Goal: Task Accomplishment & Management: Manage account settings

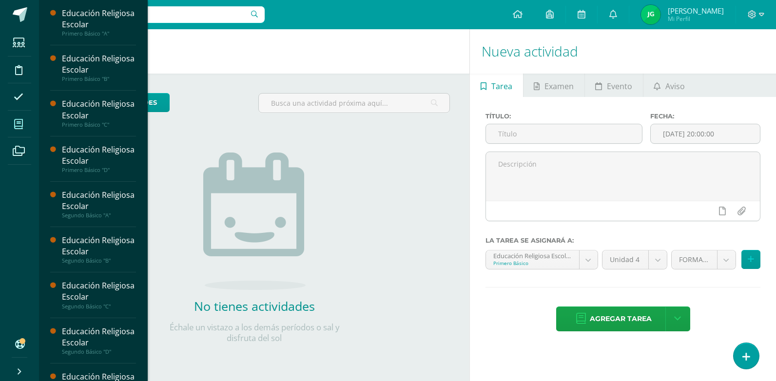
click at [15, 128] on icon at bounding box center [18, 124] width 9 height 10
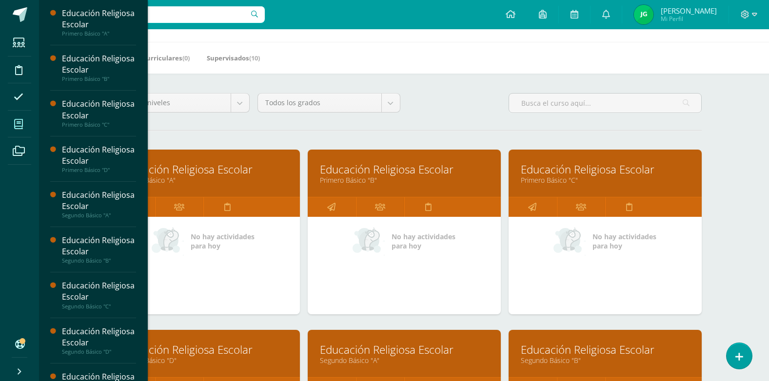
scroll to position [49, 0]
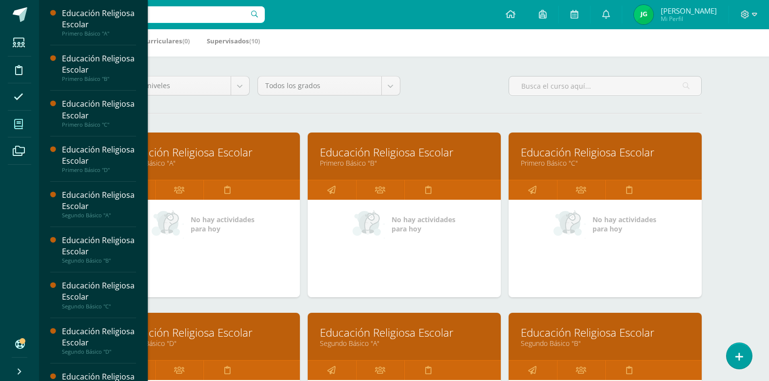
click at [183, 156] on link "Educación Religiosa Escolar" at bounding box center [203, 152] width 169 height 15
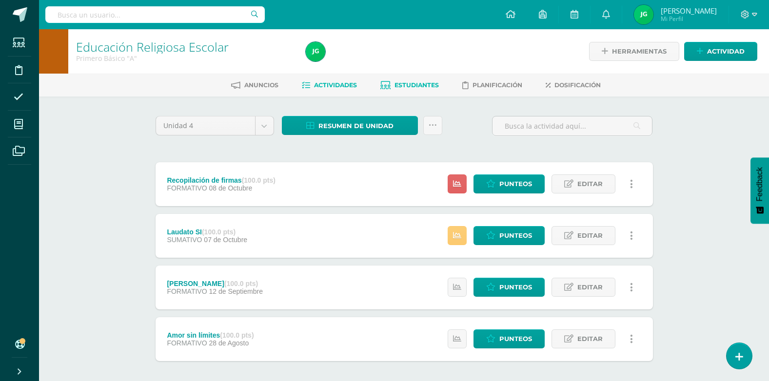
click at [426, 84] on span "Estudiantes" at bounding box center [416, 84] width 44 height 7
click at [397, 86] on span "Estudiantes" at bounding box center [416, 84] width 44 height 7
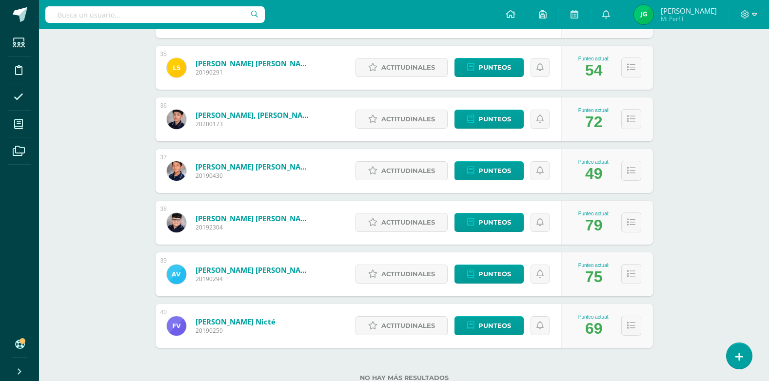
scroll to position [1906, 0]
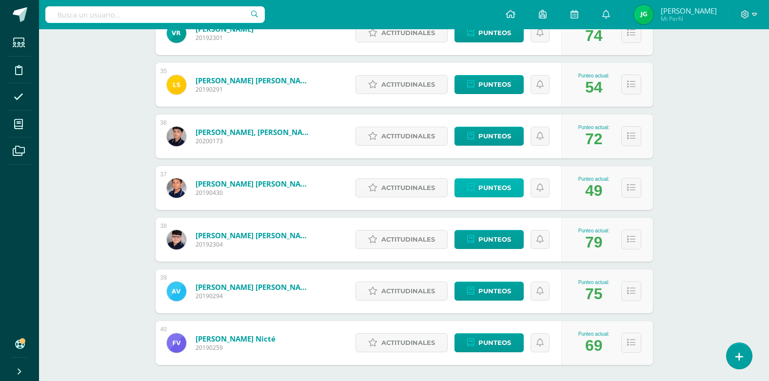
click at [495, 186] on span "Punteos" at bounding box center [494, 188] width 33 height 18
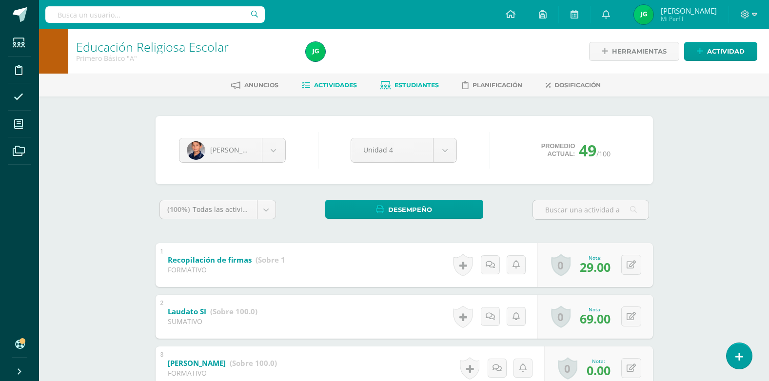
click at [335, 84] on span "Actividades" at bounding box center [335, 84] width 43 height 7
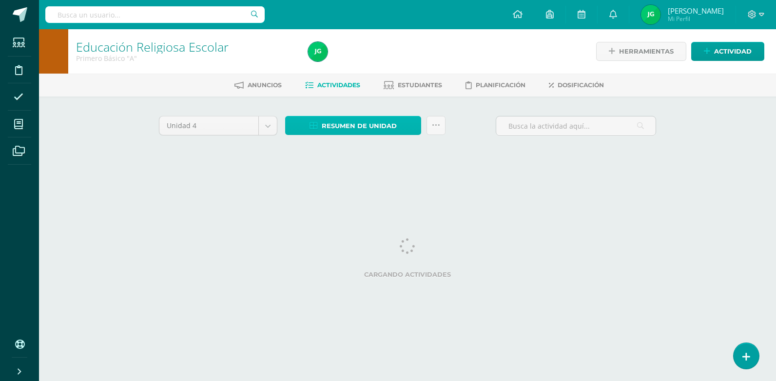
click at [366, 124] on span "Resumen de unidad" at bounding box center [359, 126] width 75 height 18
click at [370, 124] on span "Resumen de unidad" at bounding box center [359, 126] width 75 height 18
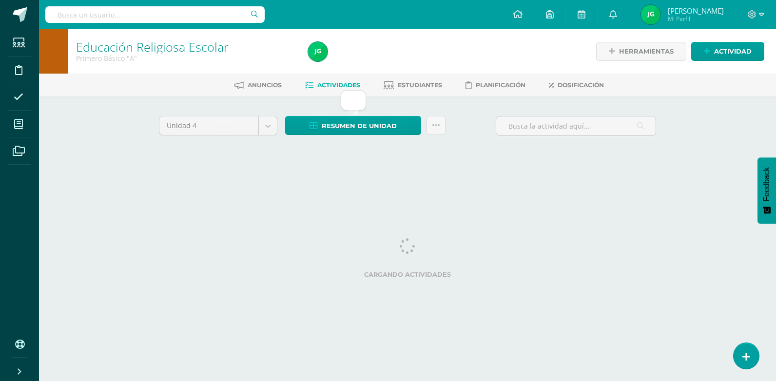
click at [501, 169] on div "Unidad 4 Unidad 1 Unidad 2 Unidad 3 Unidad 4 Resumen de unidad Subir actividade…" at bounding box center [407, 139] width 536 height 85
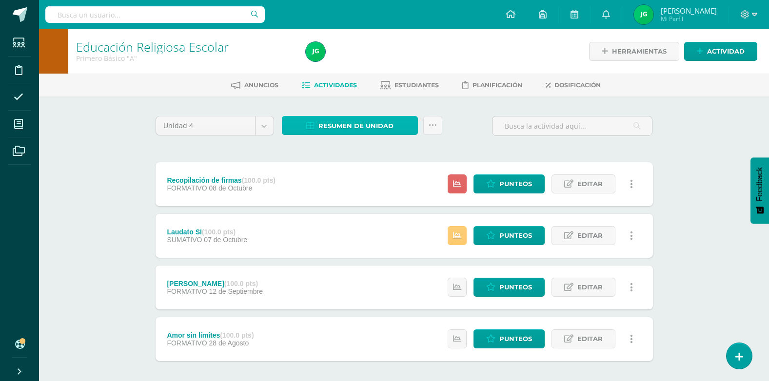
click at [358, 128] on span "Resumen de unidad" at bounding box center [355, 126] width 75 height 18
click at [471, 136] on div "Unidad 4 Unidad 1 Unidad 2 Unidad 3 Unidad 4 Resumen de unidad Subir actividade…" at bounding box center [404, 130] width 505 height 28
click at [375, 124] on span "Resumen de unidad" at bounding box center [355, 126] width 75 height 18
click at [740, 123] on div "Educación Religiosa Escolar Primero Básico "A" Herramientas Detalle de asistenc…" at bounding box center [404, 227] width 730 height 397
click at [505, 187] on span "Punteos" at bounding box center [515, 184] width 33 height 18
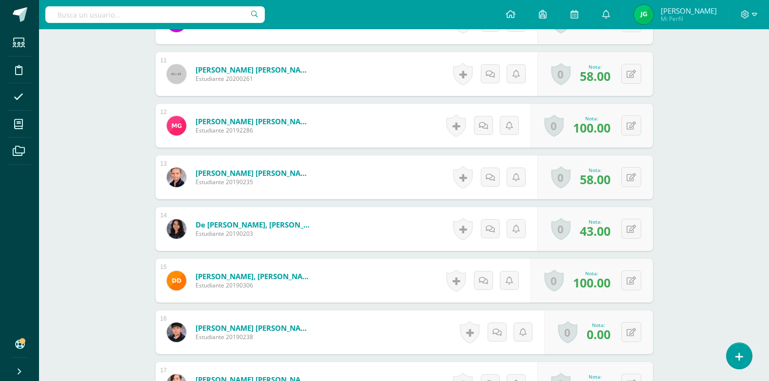
scroll to position [831, 0]
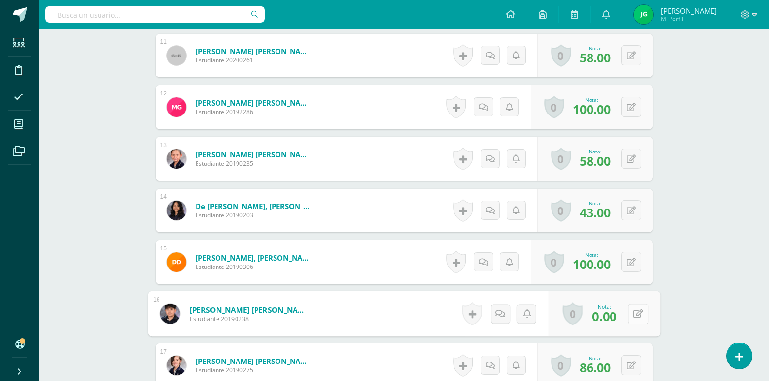
click at [633, 315] on icon at bounding box center [638, 314] width 10 height 8
type input "29"
click at [611, 317] on icon at bounding box center [612, 317] width 9 height 8
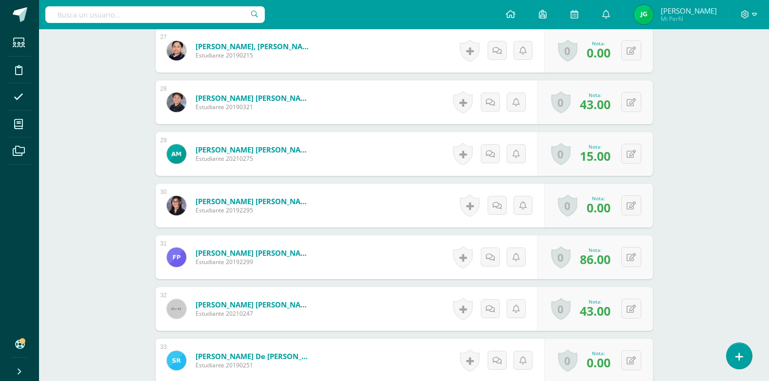
scroll to position [1709, 0]
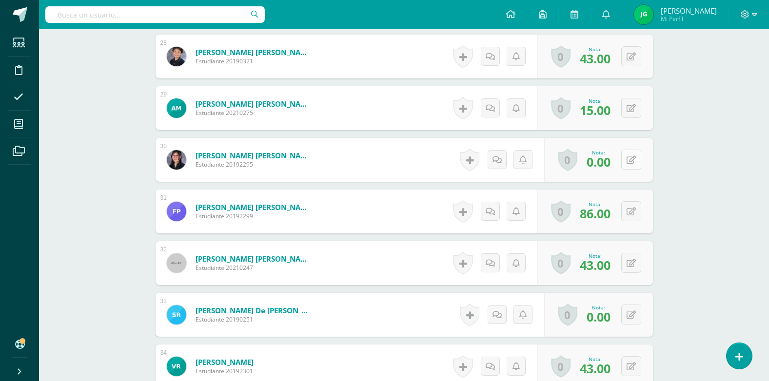
click at [628, 164] on button at bounding box center [631, 160] width 20 height 20
type input "72"
click at [609, 162] on icon at bounding box center [612, 163] width 9 height 8
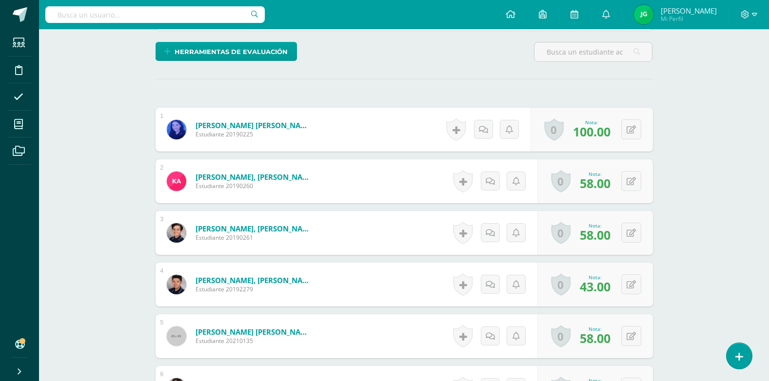
scroll to position [0, 0]
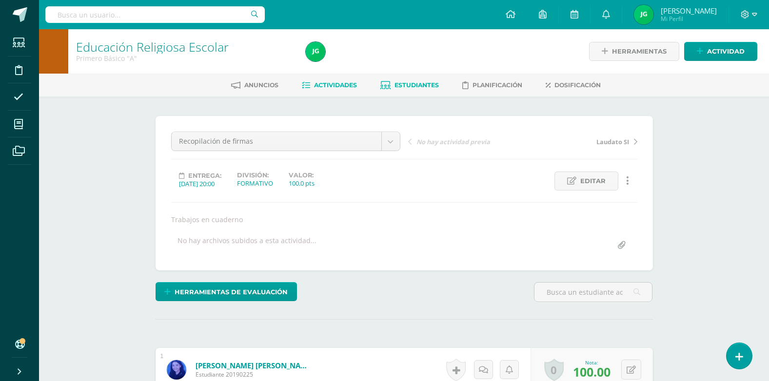
click at [424, 83] on span "Estudiantes" at bounding box center [416, 84] width 44 height 7
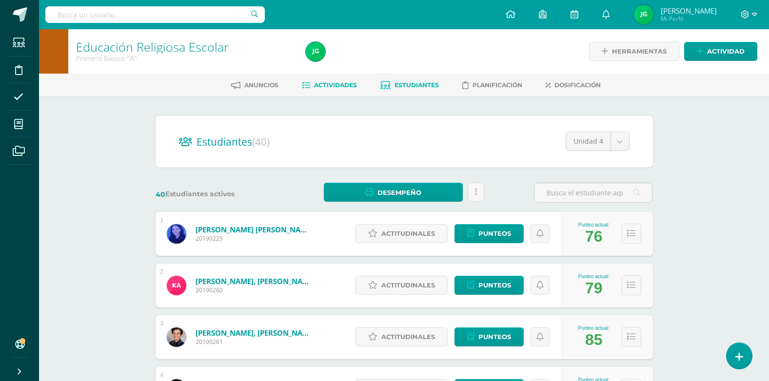
click at [331, 84] on span "Actividades" at bounding box center [335, 84] width 43 height 7
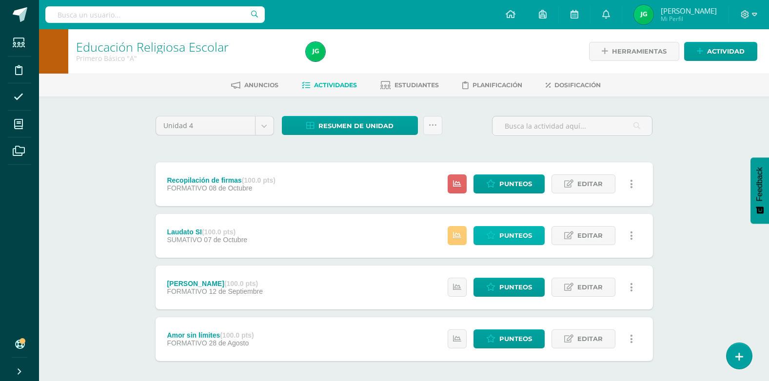
click at [516, 239] on span "Punteos" at bounding box center [515, 236] width 33 height 18
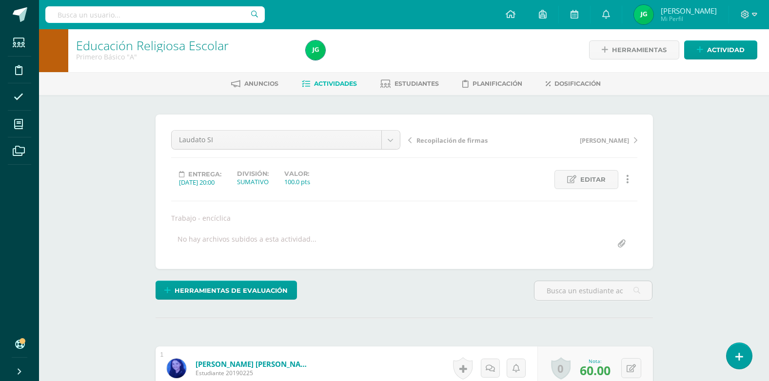
scroll to position [2, 0]
click at [330, 82] on span "Actividades" at bounding box center [335, 82] width 43 height 7
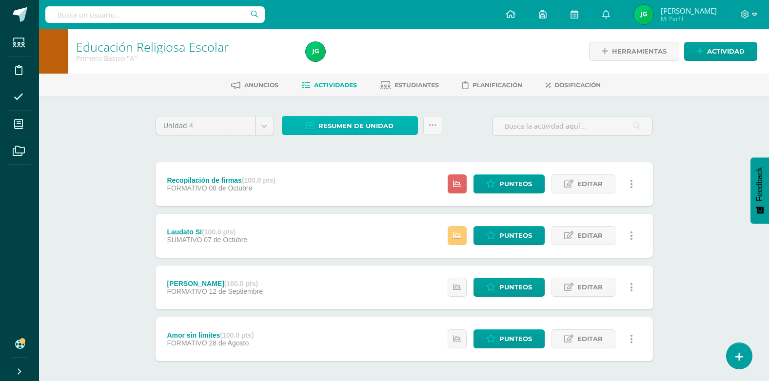
click at [389, 122] on span "Resumen de unidad" at bounding box center [355, 126] width 75 height 18
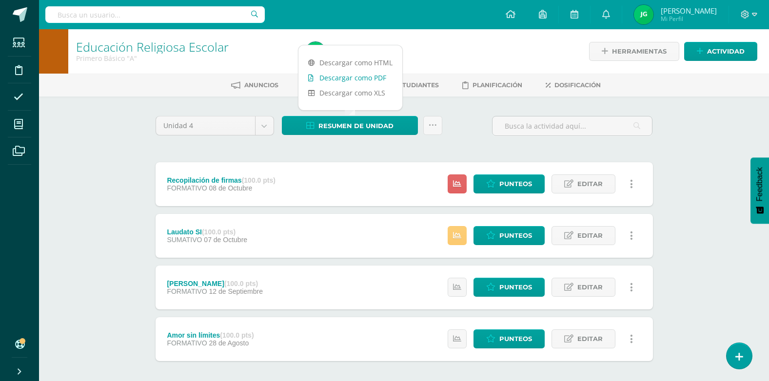
click at [360, 78] on link "Descargar como PDF" at bounding box center [350, 77] width 104 height 15
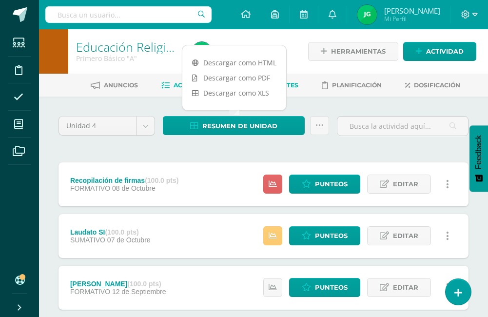
click at [289, 84] on span "Estudiantes" at bounding box center [276, 84] width 44 height 7
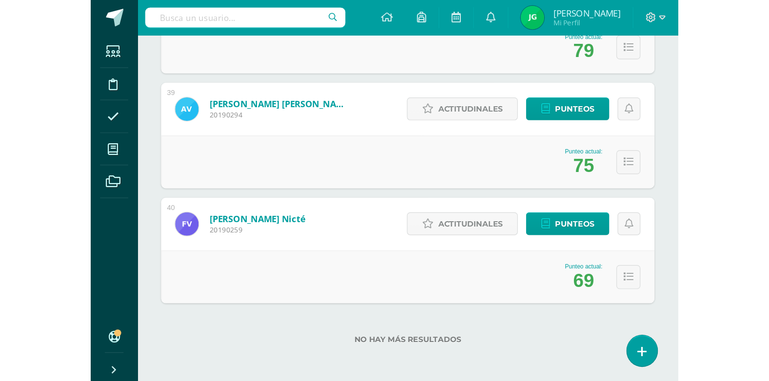
scroll to position [1955, 0]
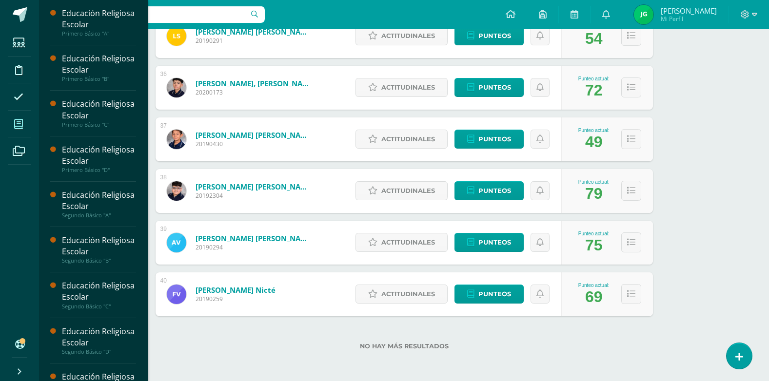
click at [18, 123] on icon at bounding box center [18, 124] width 9 height 10
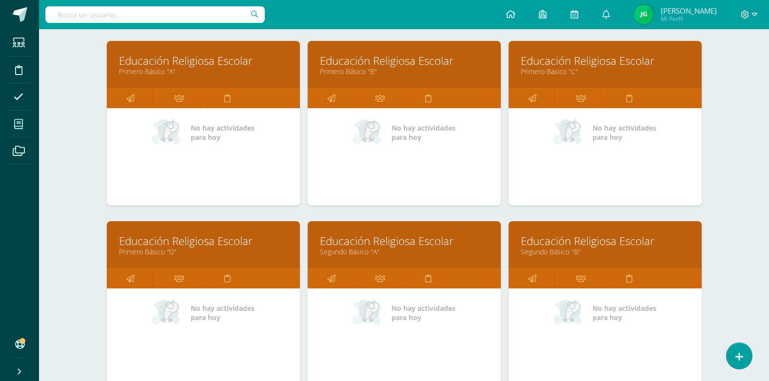
scroll to position [146, 0]
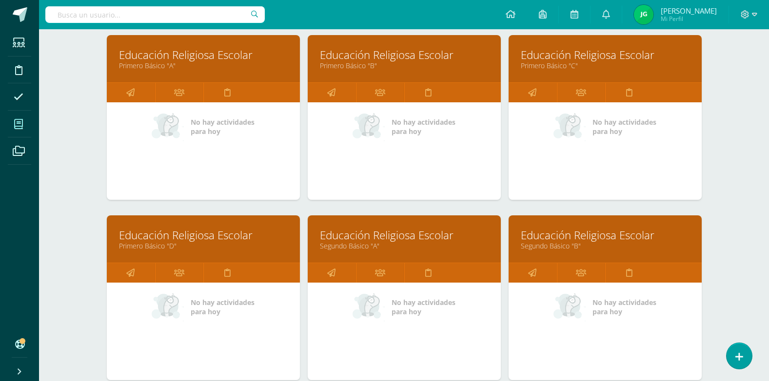
click at [433, 233] on link "Educación Religiosa Escolar" at bounding box center [404, 235] width 169 height 15
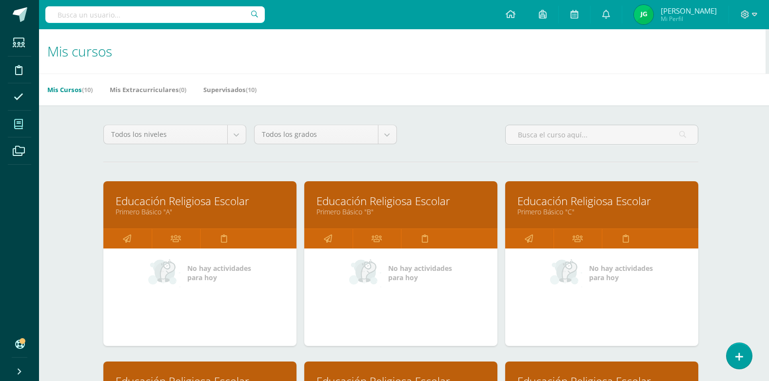
click at [216, 200] on link "Educación Religiosa Escolar" at bounding box center [200, 201] width 169 height 15
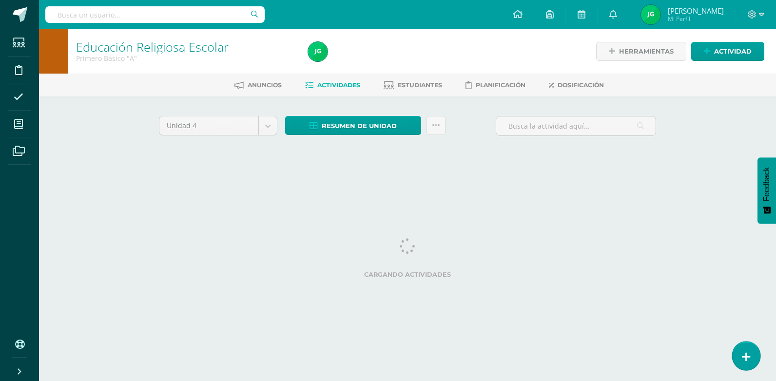
click at [752, 361] on link at bounding box center [746, 356] width 28 height 28
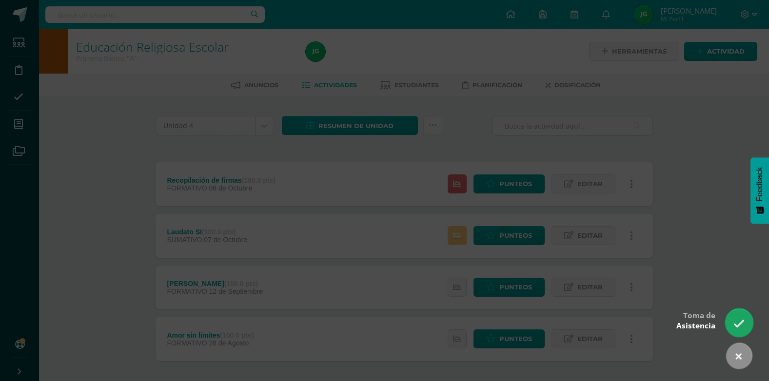
click at [741, 319] on icon at bounding box center [738, 323] width 11 height 11
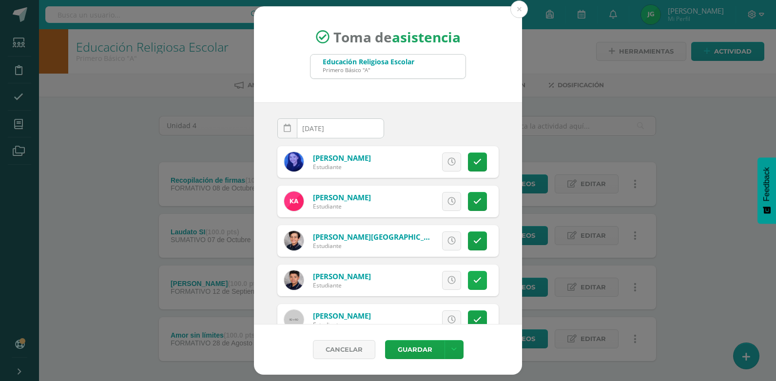
click at [473, 280] on icon at bounding box center [477, 280] width 8 height 8
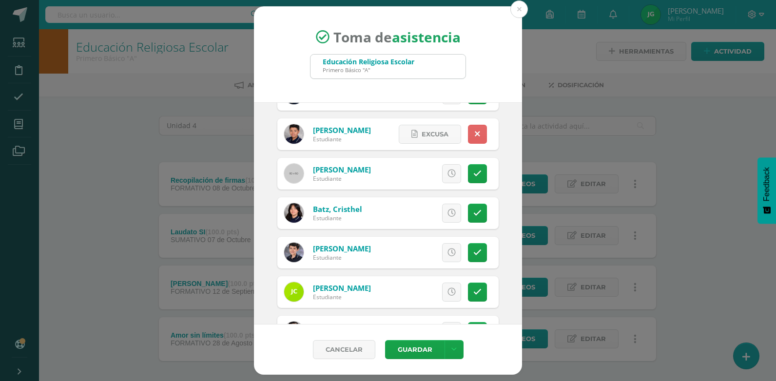
scroll to position [195, 0]
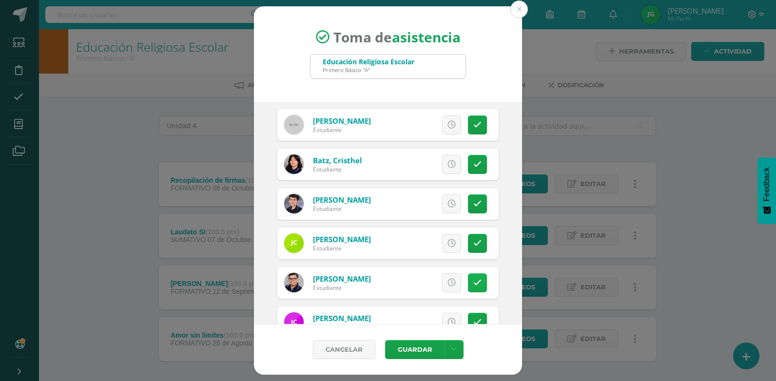
click at [473, 285] on icon at bounding box center [477, 283] width 8 height 8
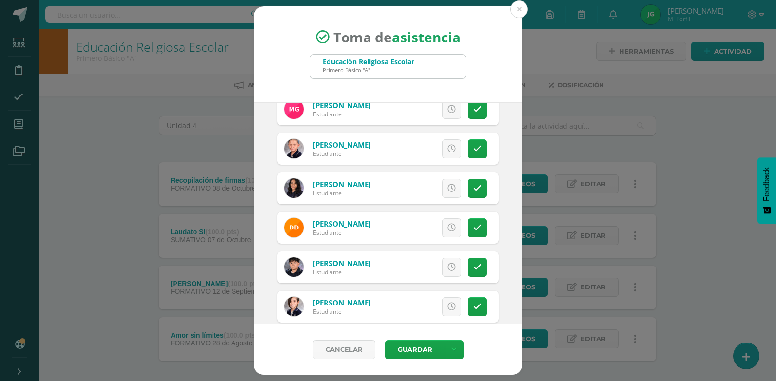
scroll to position [488, 0]
click at [475, 230] on link at bounding box center [477, 227] width 19 height 19
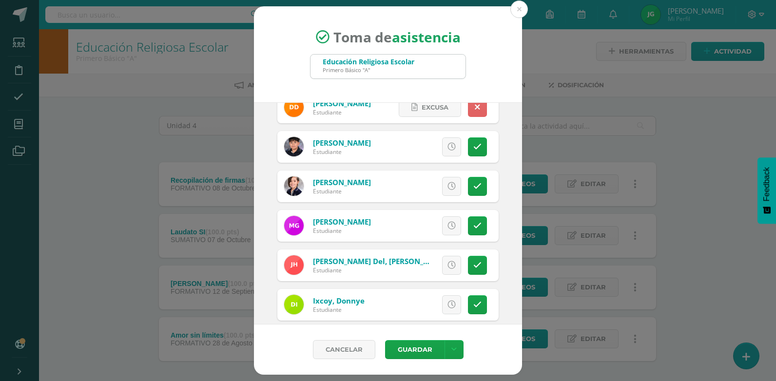
scroll to position [634, 0]
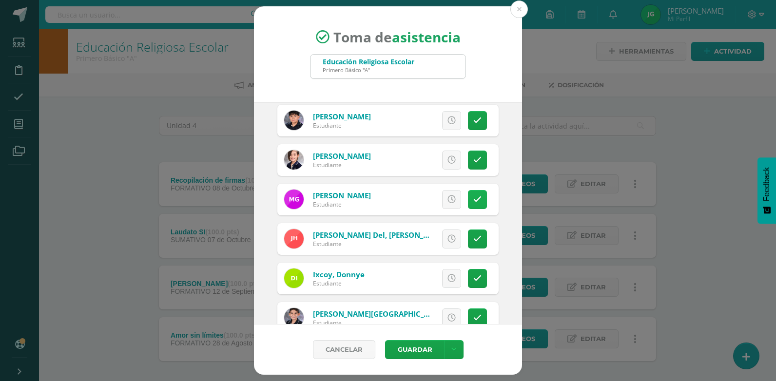
click at [473, 199] on icon at bounding box center [477, 200] width 8 height 8
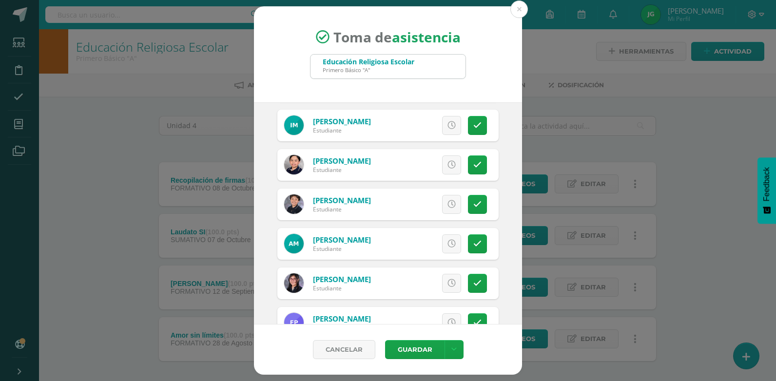
scroll to position [1073, 0]
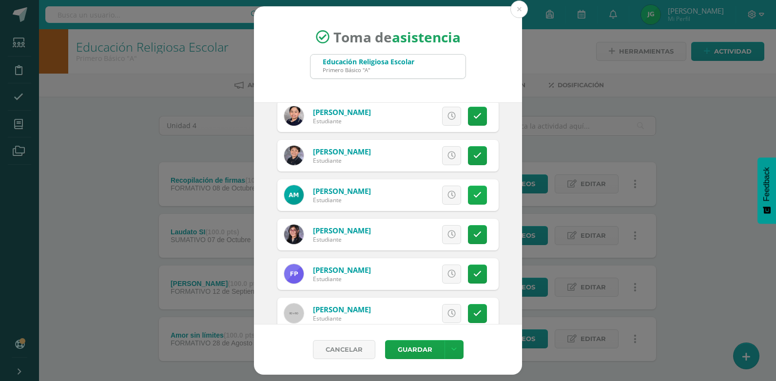
click at [473, 194] on icon at bounding box center [477, 195] width 8 height 8
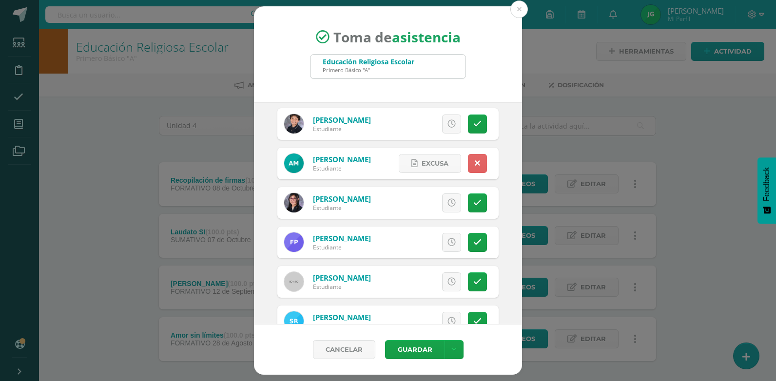
scroll to position [1121, 0]
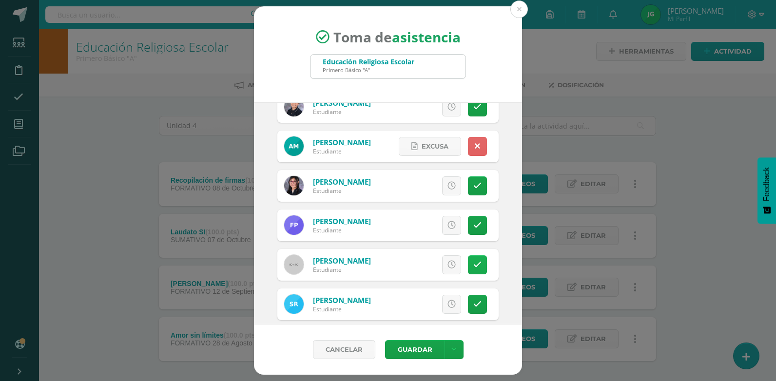
click at [473, 265] on icon at bounding box center [477, 265] width 8 height 8
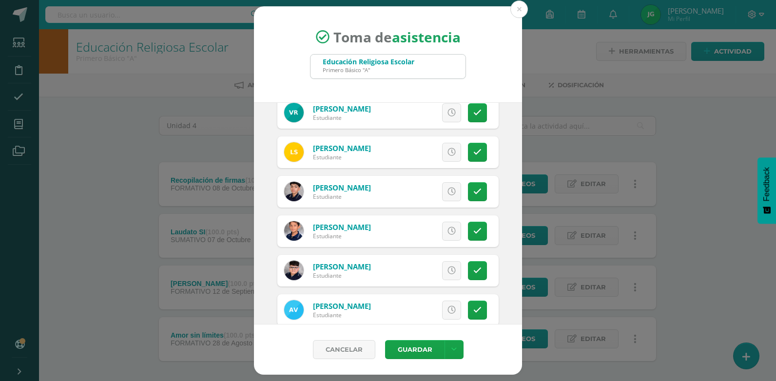
scroll to position [1410, 0]
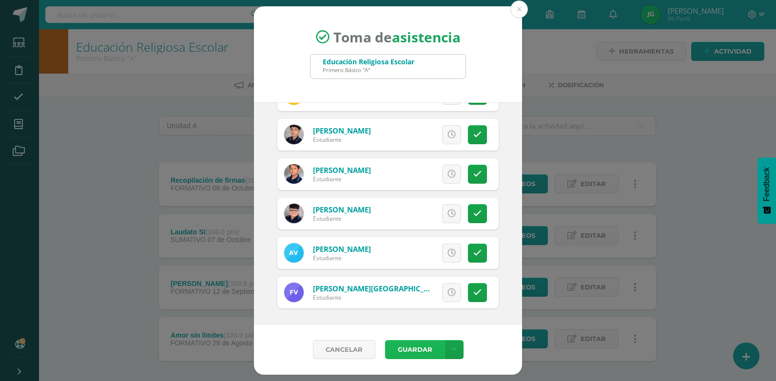
click at [431, 352] on button "Guardar" at bounding box center [414, 349] width 59 height 19
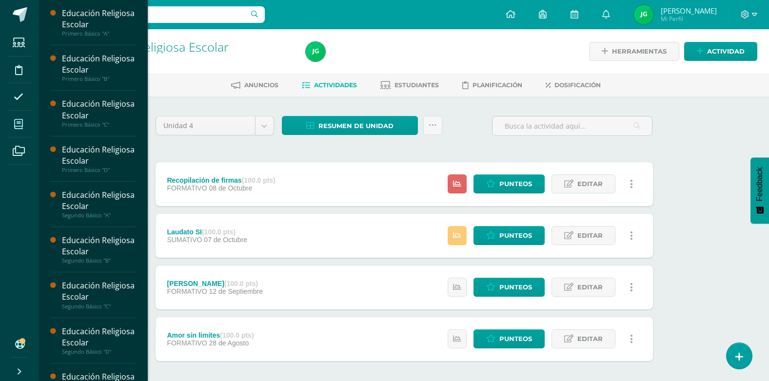
click at [15, 124] on icon at bounding box center [18, 124] width 9 height 10
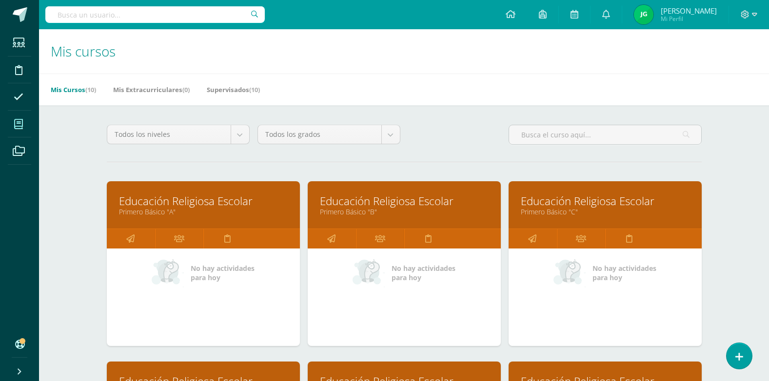
click at [574, 205] on link "Educación Religiosa Escolar" at bounding box center [605, 201] width 169 height 15
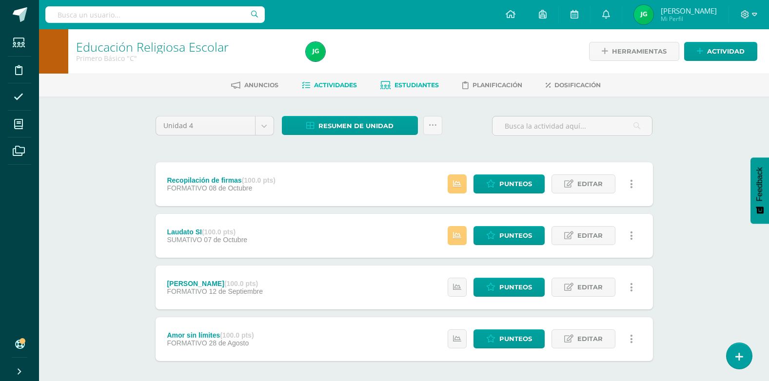
click at [402, 85] on span "Estudiantes" at bounding box center [416, 84] width 44 height 7
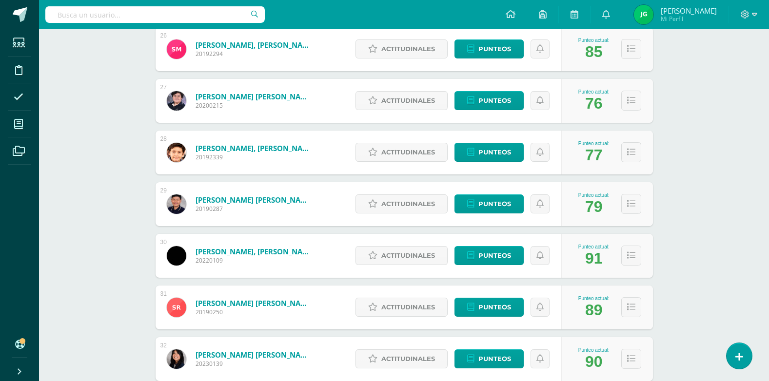
scroll to position [1484, 0]
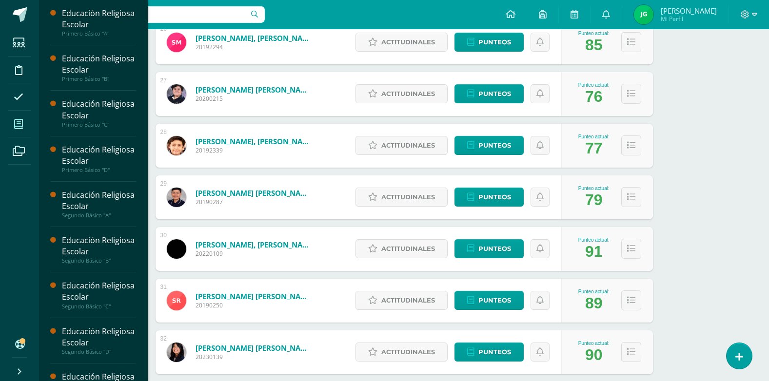
click at [22, 124] on icon at bounding box center [18, 124] width 9 height 10
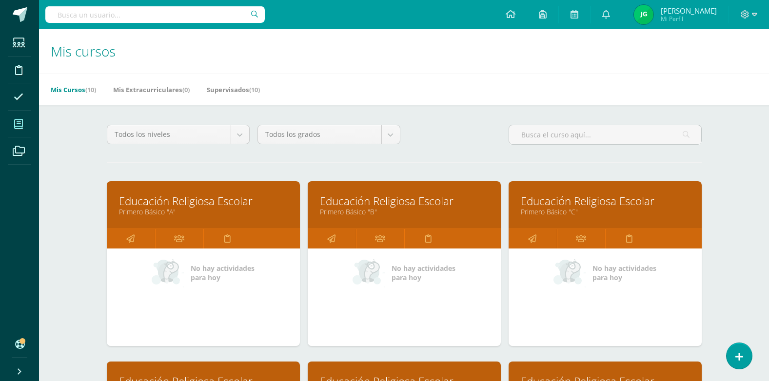
click at [402, 206] on link "Educación Religiosa Escolar" at bounding box center [404, 201] width 169 height 15
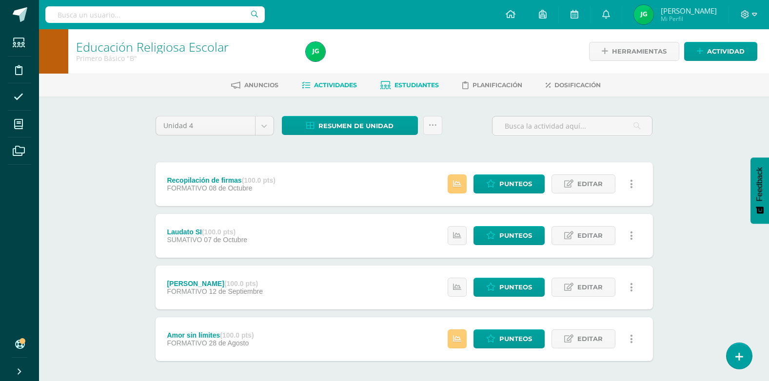
click at [413, 84] on span "Estudiantes" at bounding box center [416, 84] width 44 height 7
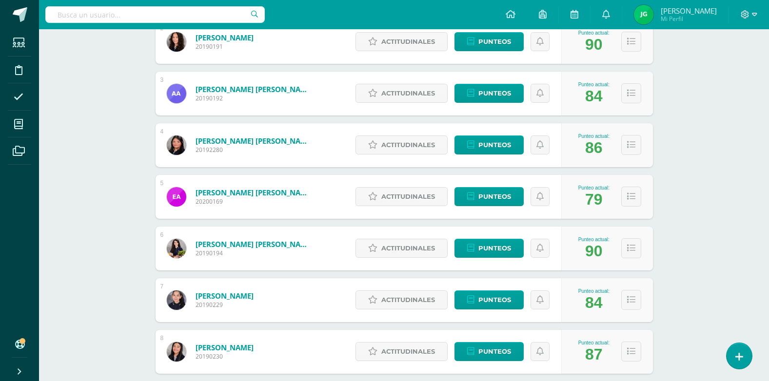
scroll to position [195, 0]
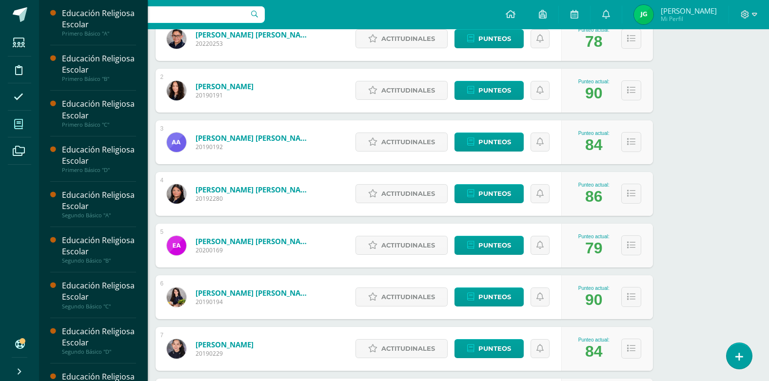
click at [16, 120] on icon at bounding box center [18, 124] width 9 height 10
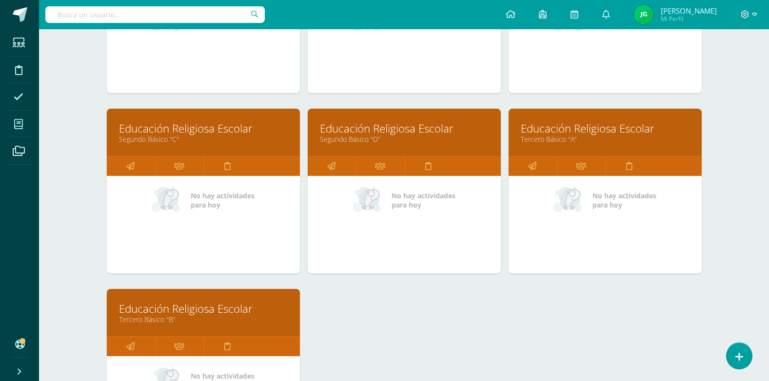
scroll to position [439, 0]
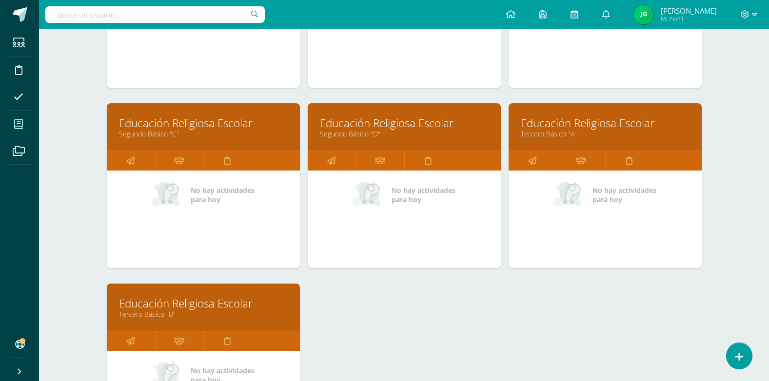
click at [199, 311] on link "Educación Religiosa Escolar" at bounding box center [203, 303] width 169 height 15
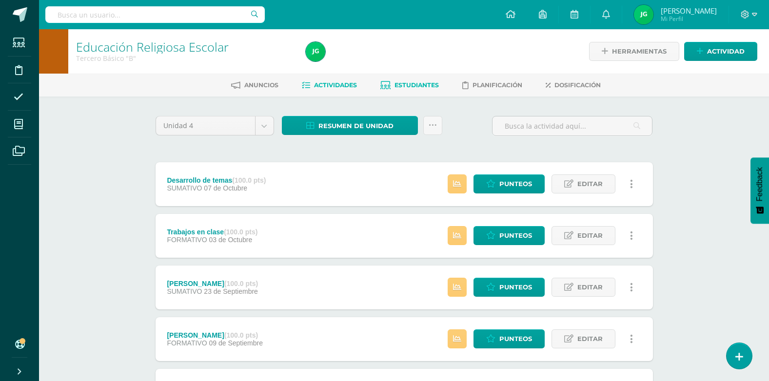
click at [409, 82] on span "Estudiantes" at bounding box center [416, 84] width 44 height 7
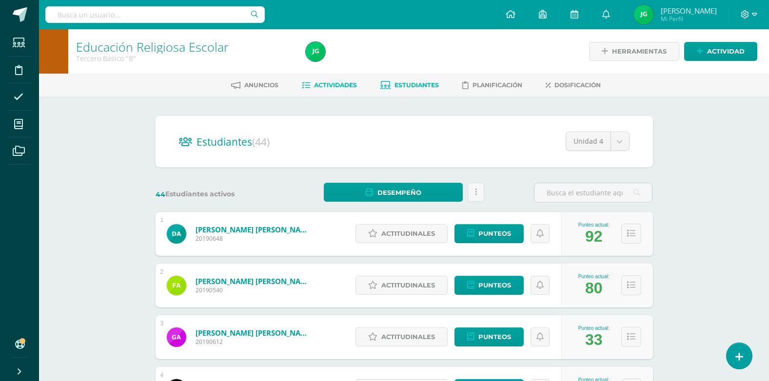
click at [332, 79] on link "Actividades" at bounding box center [329, 86] width 55 height 16
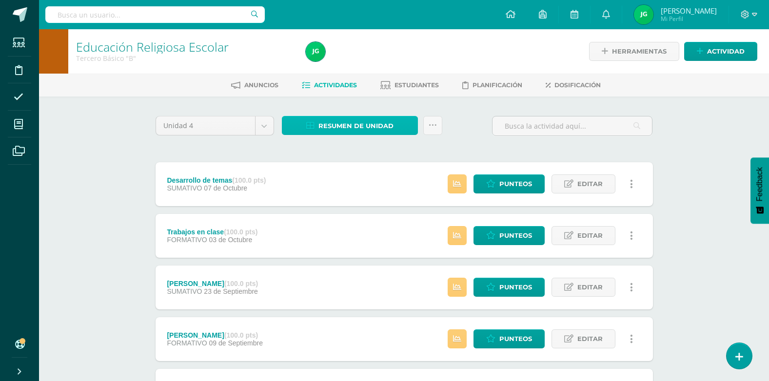
click at [396, 123] on link "Resumen de unidad" at bounding box center [350, 125] width 136 height 19
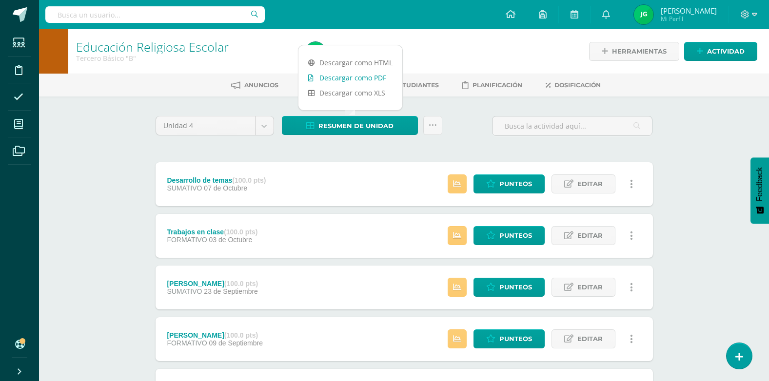
click at [370, 79] on link "Descargar como PDF" at bounding box center [350, 77] width 104 height 15
click at [479, 141] on div "Unidad 4 Unidad 1 Unidad 2 Unidad 3 Unidad 4 Resumen de unidad Subir actividade…" at bounding box center [404, 130] width 505 height 28
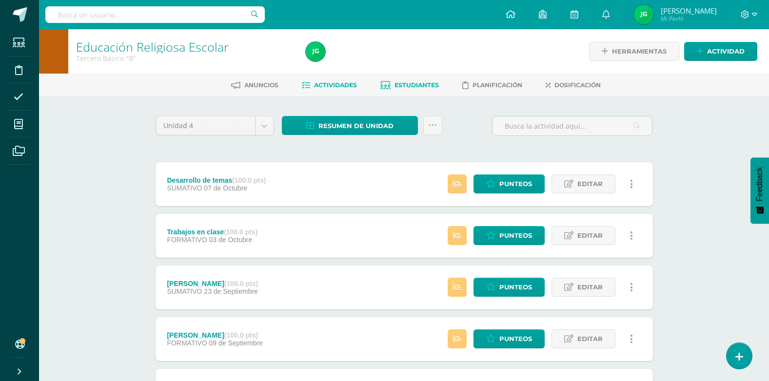
click at [420, 84] on span "Estudiantes" at bounding box center [416, 84] width 44 height 7
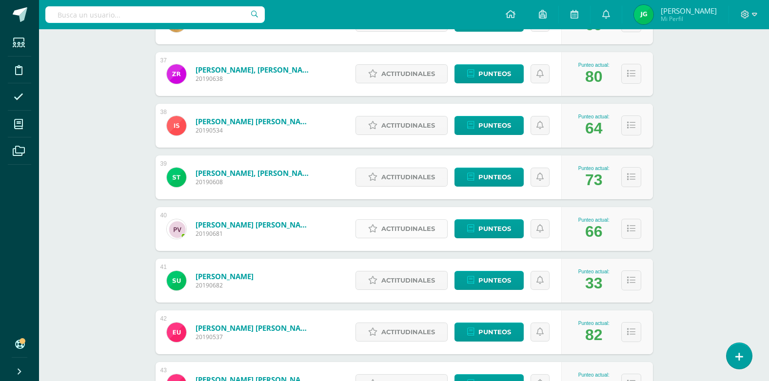
scroll to position [2016, 0]
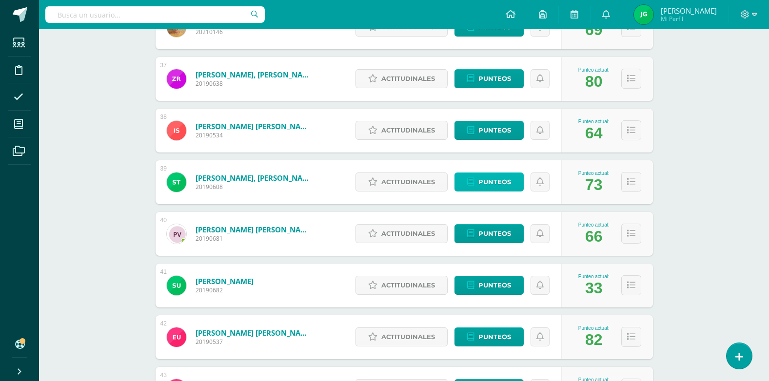
click at [505, 181] on span "Punteos" at bounding box center [494, 182] width 33 height 18
click at [499, 182] on span "Punteos" at bounding box center [494, 182] width 33 height 18
click at [509, 185] on span "Punteos" at bounding box center [494, 182] width 33 height 18
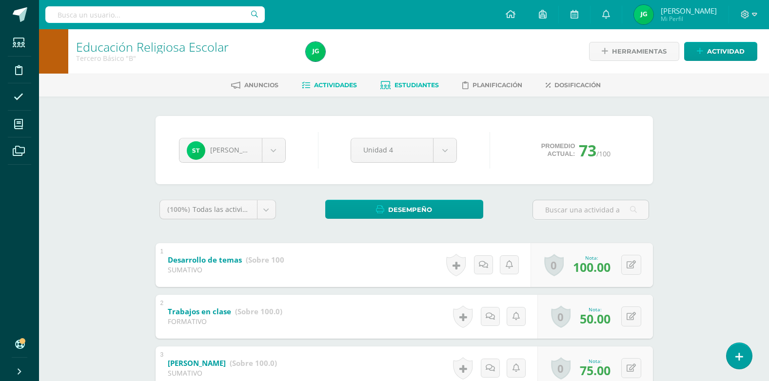
click at [330, 84] on span "Actividades" at bounding box center [335, 84] width 43 height 7
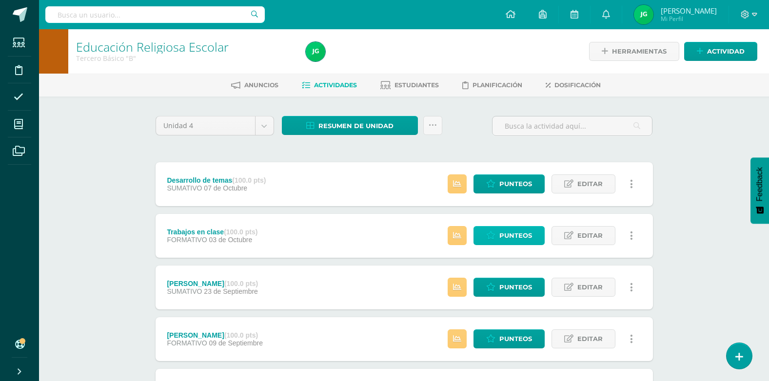
click at [490, 238] on icon at bounding box center [490, 236] width 9 height 8
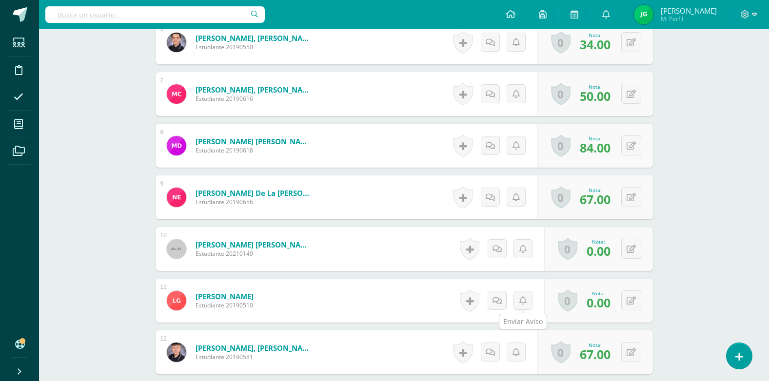
scroll to position [587, 0]
click at [631, 301] on button at bounding box center [638, 300] width 20 height 20
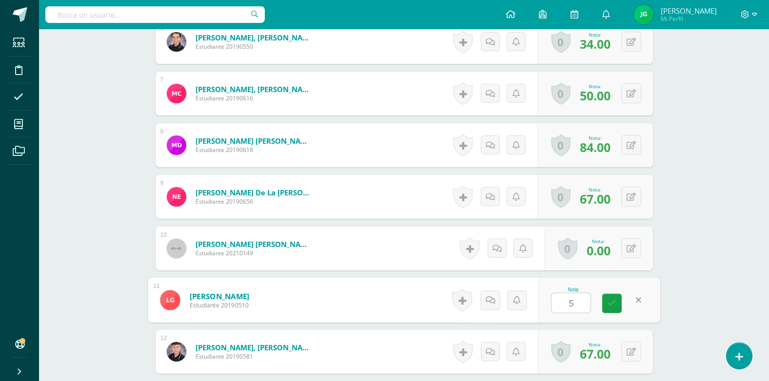
type input "50"
click at [612, 302] on icon at bounding box center [612, 303] width 9 height 8
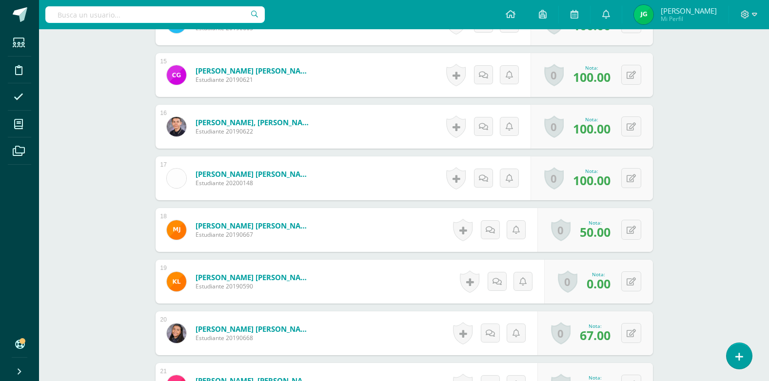
scroll to position [1025, 0]
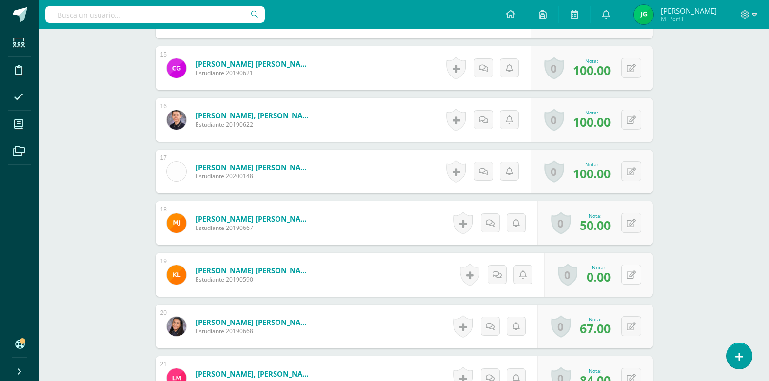
click at [628, 276] on button at bounding box center [631, 275] width 20 height 20
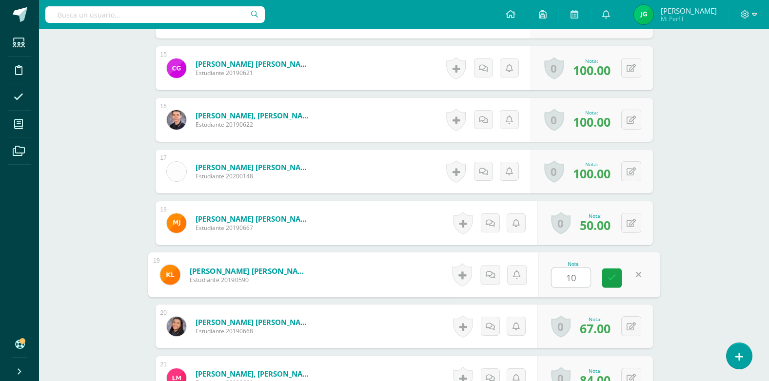
type input "100"
click at [609, 280] on icon at bounding box center [612, 278] width 9 height 8
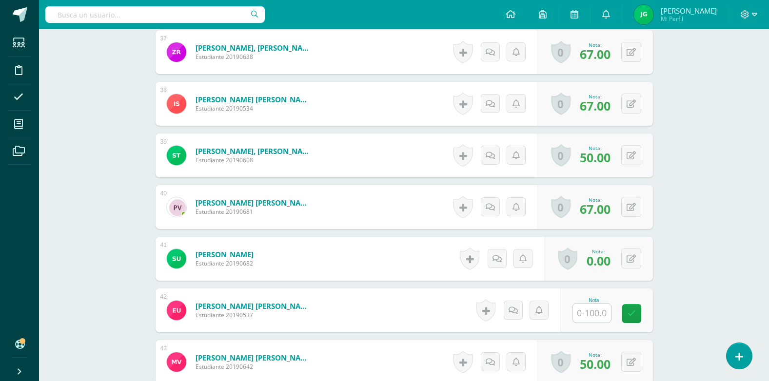
scroll to position [2196, 0]
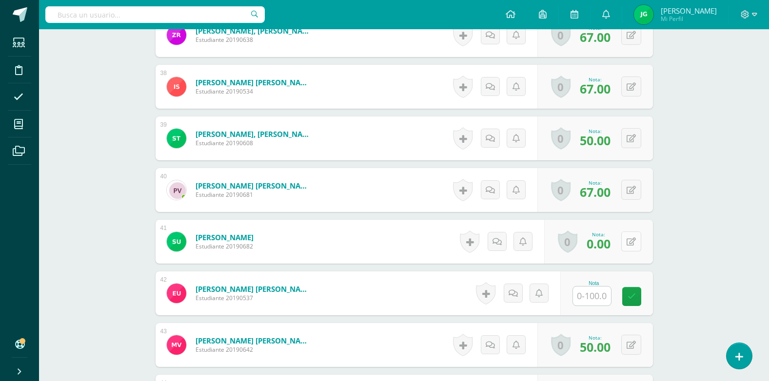
click at [629, 243] on button at bounding box center [631, 242] width 20 height 20
type input "84"
click at [615, 241] on icon at bounding box center [612, 245] width 9 height 8
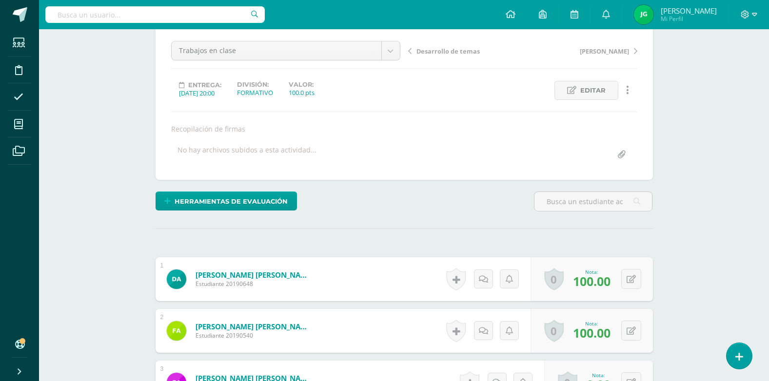
scroll to position [0, 0]
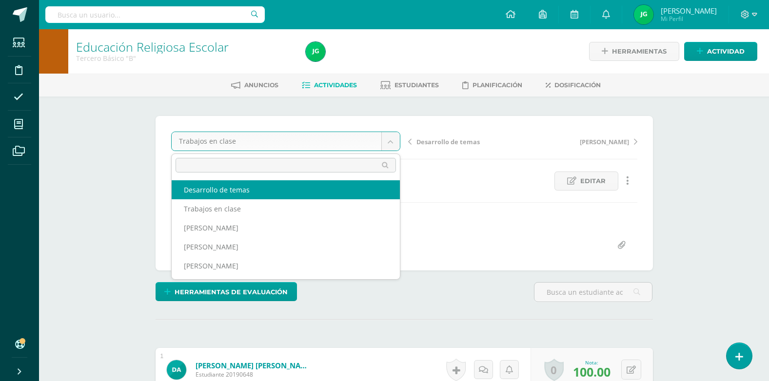
select select "/dashboard/teacher/grade-activity/227778/"
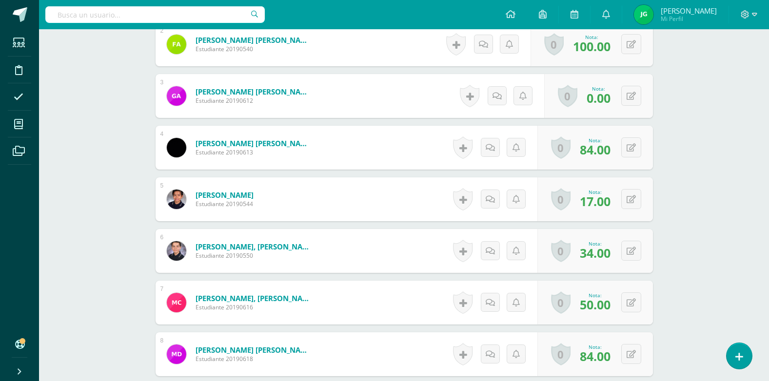
scroll to position [390, 0]
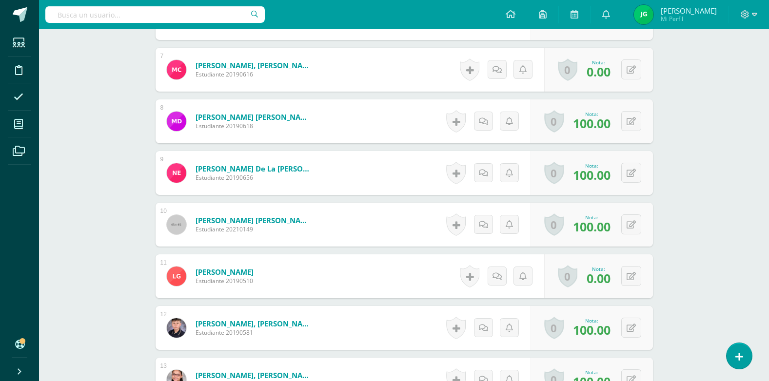
scroll to position [635, 0]
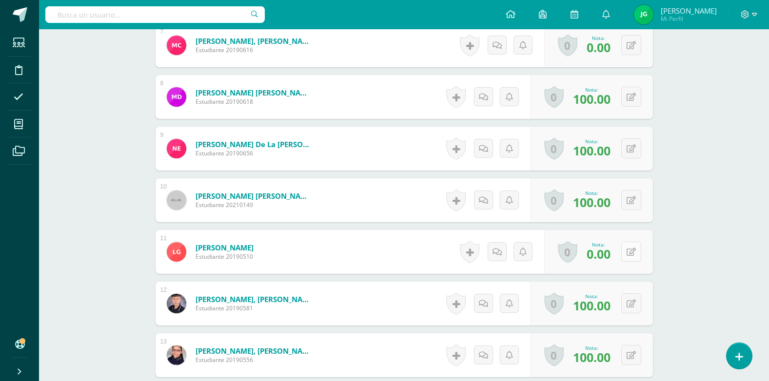
click at [628, 254] on button at bounding box center [631, 252] width 20 height 20
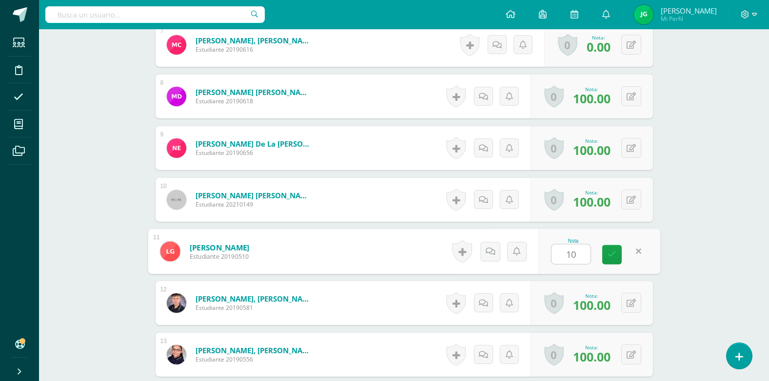
type input "100"
click at [609, 251] on icon at bounding box center [612, 255] width 9 height 8
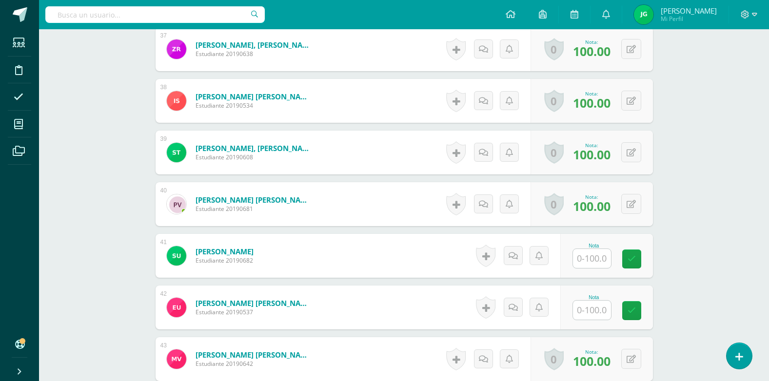
scroll to position [2343, 0]
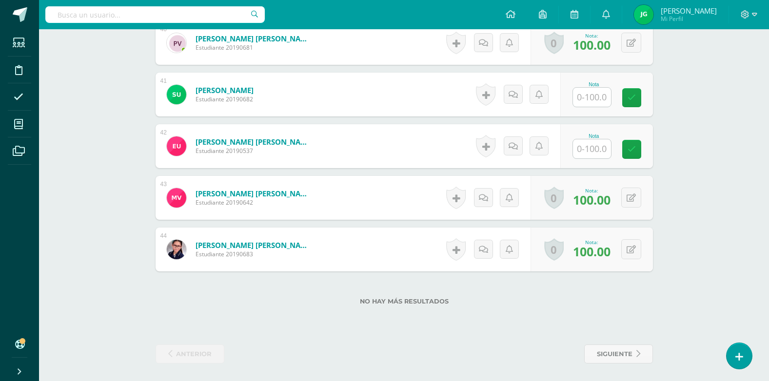
click at [605, 148] on input "text" at bounding box center [592, 148] width 38 height 19
click at [592, 99] on input "text" at bounding box center [592, 97] width 38 height 19
type input "95"
click at [637, 98] on icon at bounding box center [638, 98] width 9 height 8
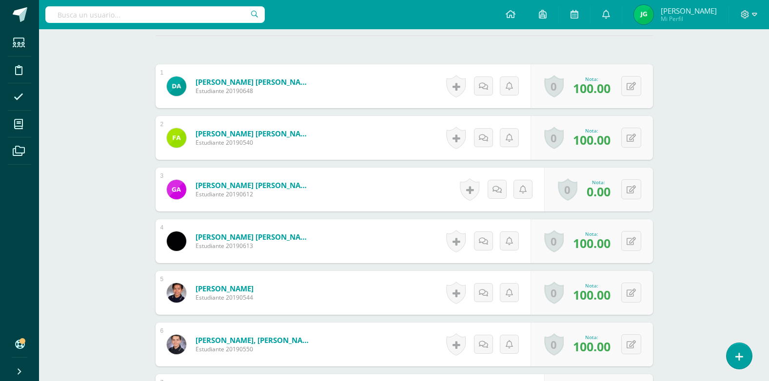
scroll to position [293, 0]
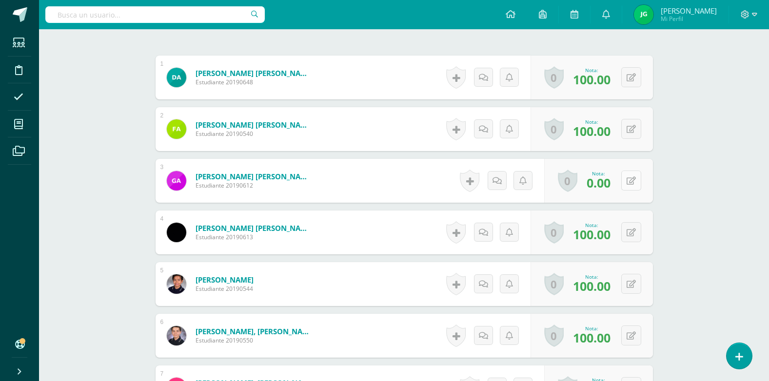
click at [628, 183] on button at bounding box center [631, 181] width 20 height 20
type input "80"
click at [616, 184] on link at bounding box center [612, 185] width 20 height 20
click at [612, 186] on icon at bounding box center [612, 184] width 9 height 8
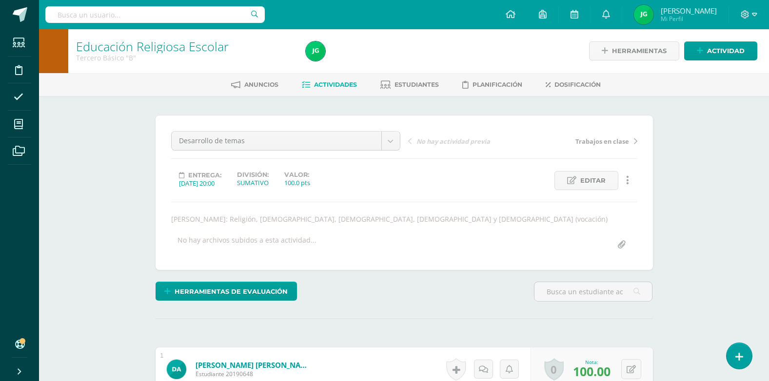
scroll to position [0, 0]
click at [323, 85] on span "Actividades" at bounding box center [335, 84] width 43 height 7
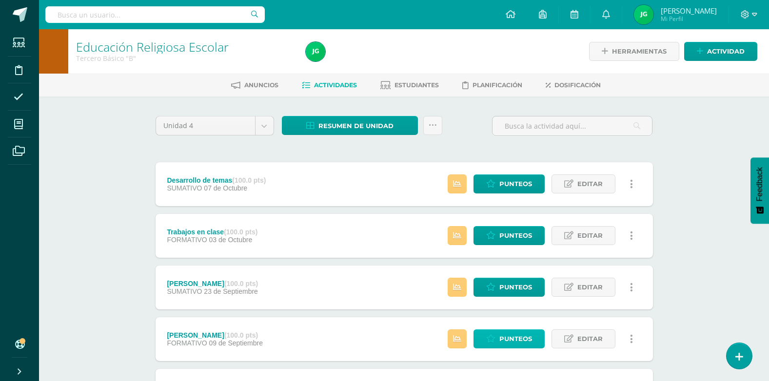
click at [504, 340] on span "Punteos" at bounding box center [515, 339] width 33 height 18
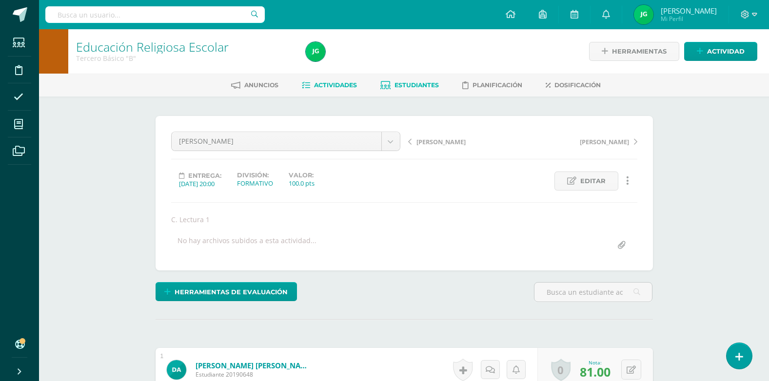
click at [417, 85] on span "Estudiantes" at bounding box center [416, 84] width 44 height 7
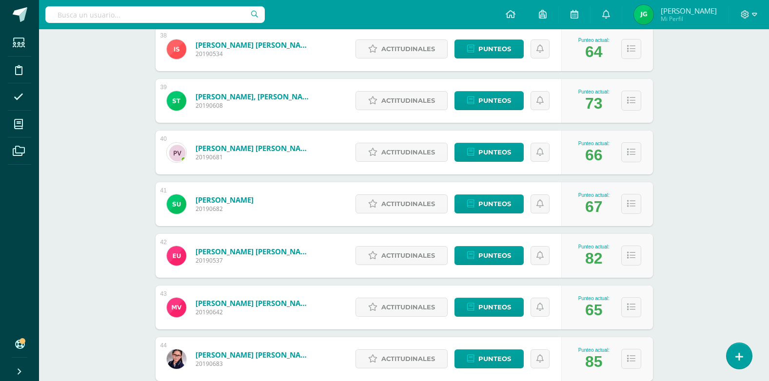
scroll to position [2098, 0]
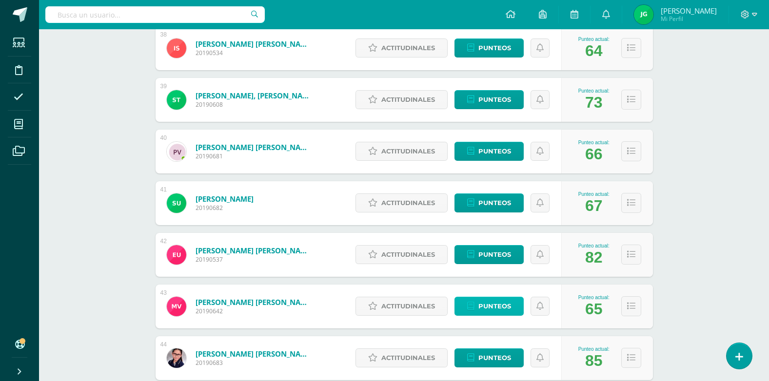
click at [513, 305] on link "Punteos" at bounding box center [488, 306] width 69 height 19
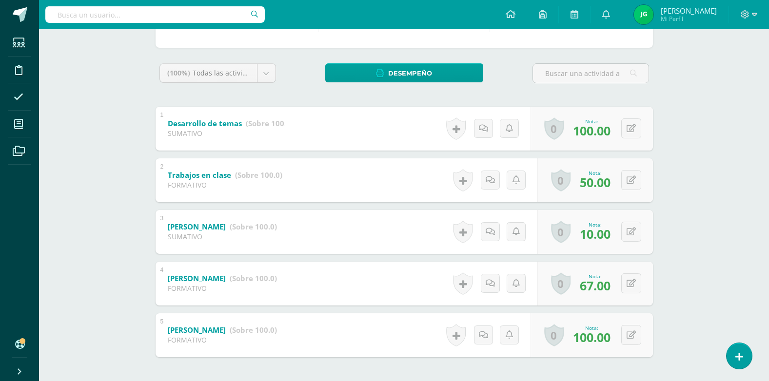
scroll to position [146, 0]
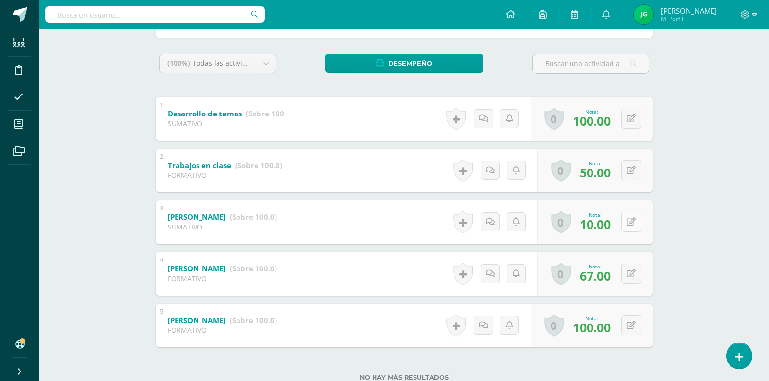
click at [628, 224] on button at bounding box center [631, 222] width 20 height 20
type input "90"
click at [614, 228] on icon at bounding box center [612, 225] width 9 height 8
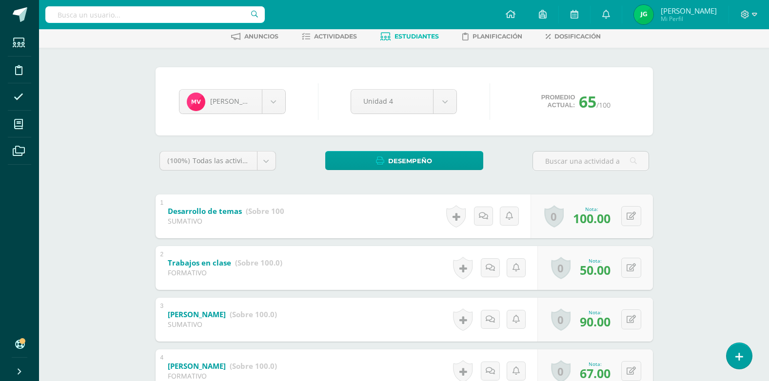
scroll to position [0, 0]
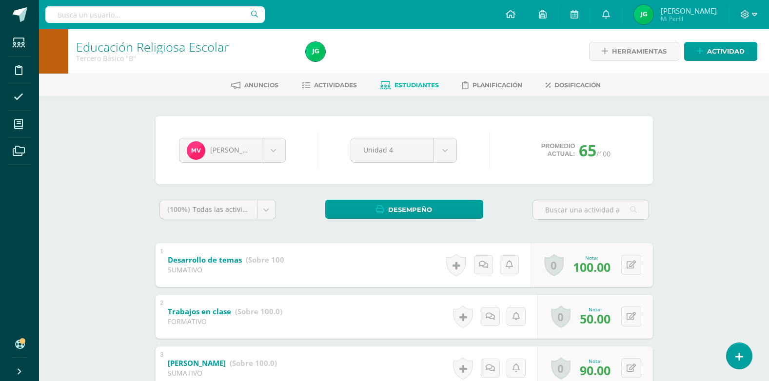
click at [417, 86] on span "Estudiantes" at bounding box center [416, 84] width 44 height 7
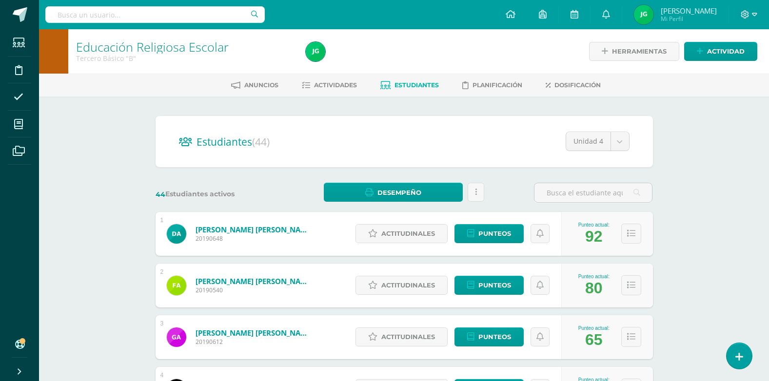
click at [406, 84] on span "Estudiantes" at bounding box center [416, 84] width 44 height 7
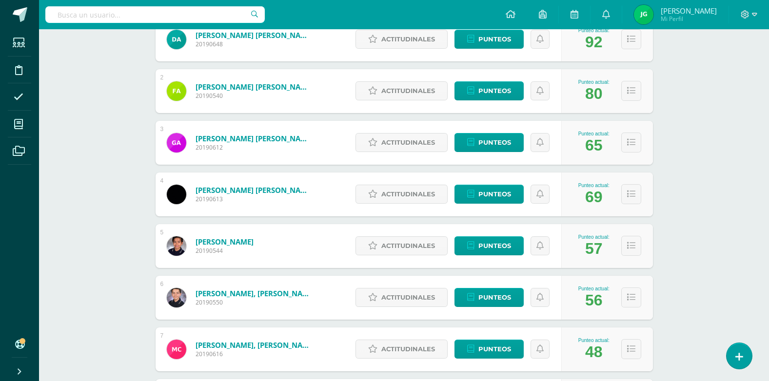
scroll to position [293, 0]
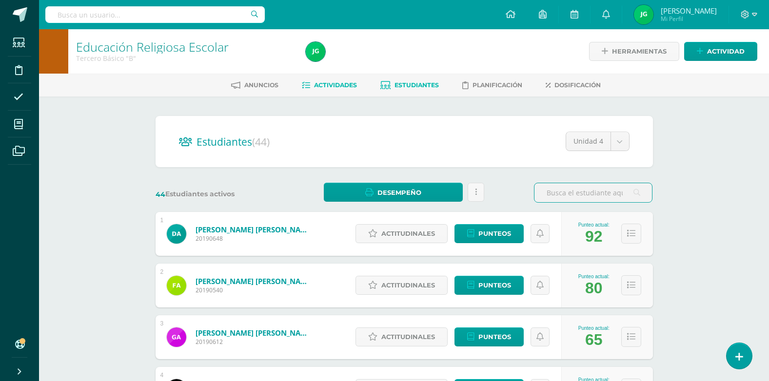
click at [332, 82] on span "Actividades" at bounding box center [335, 84] width 43 height 7
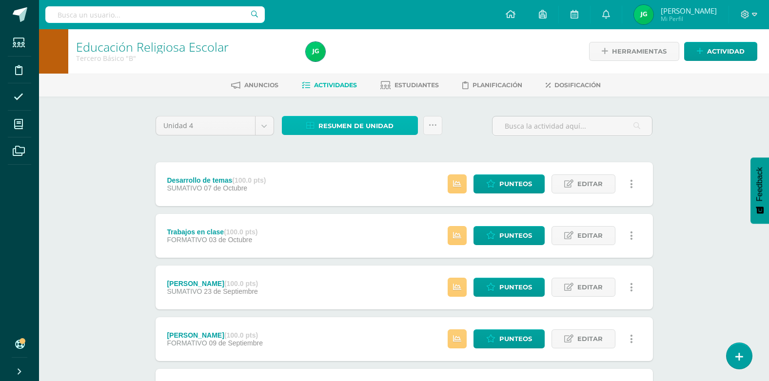
click at [366, 126] on span "Resumen de unidad" at bounding box center [355, 126] width 75 height 18
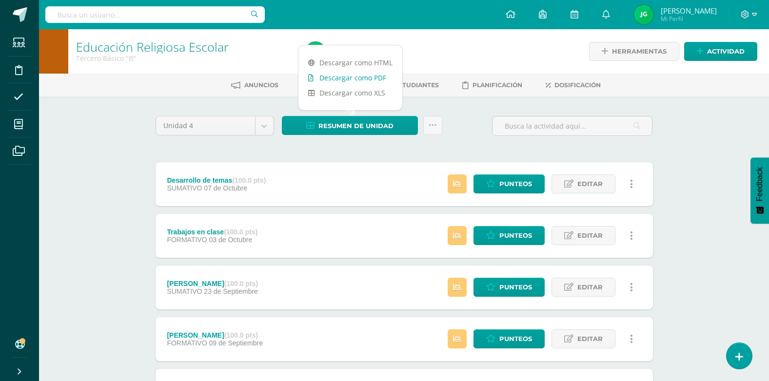
click at [351, 74] on link "Descargar como PDF" at bounding box center [350, 77] width 104 height 15
click at [482, 138] on div "Unidad 4 Unidad 1 Unidad 2 Unidad 3 Unidad 4 Resumen de unidad Subir actividade…" at bounding box center [404, 130] width 505 height 28
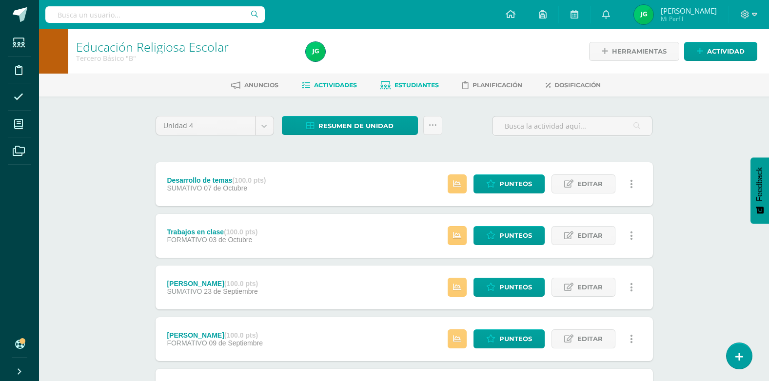
click at [410, 85] on span "Estudiantes" at bounding box center [416, 84] width 44 height 7
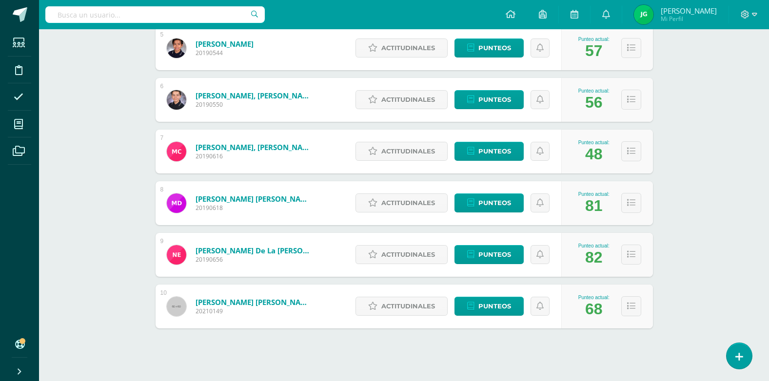
scroll to position [401, 0]
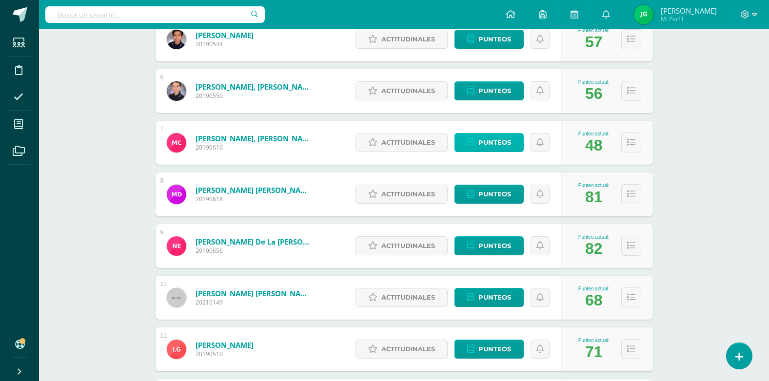
click at [504, 142] on span "Punteos" at bounding box center [494, 143] width 33 height 18
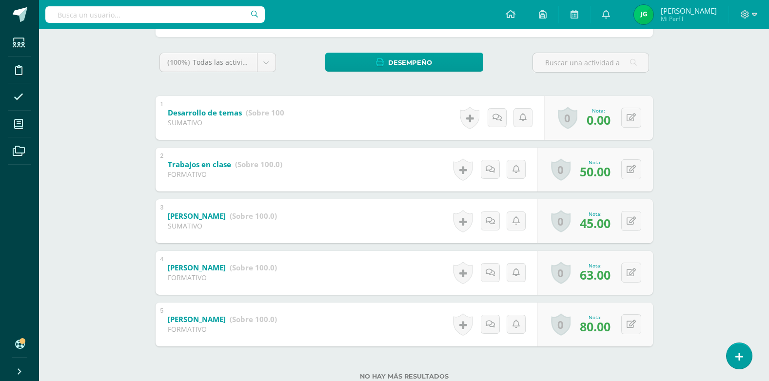
scroll to position [177, 0]
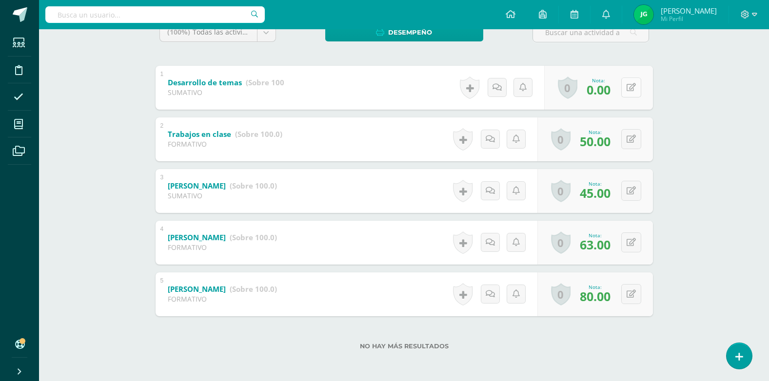
click at [634, 88] on icon at bounding box center [631, 87] width 9 height 8
type input "90"
click at [607, 95] on link at bounding box center [612, 91] width 20 height 20
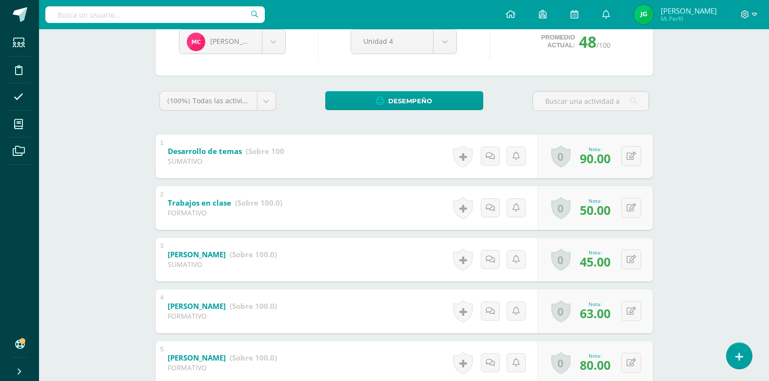
scroll to position [0, 0]
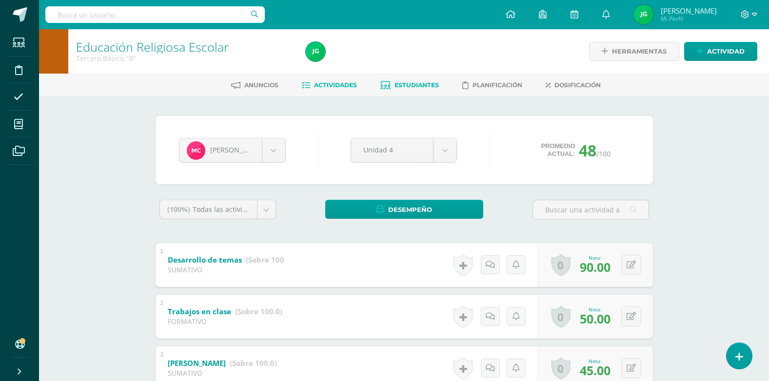
click at [337, 83] on span "Actividades" at bounding box center [335, 84] width 43 height 7
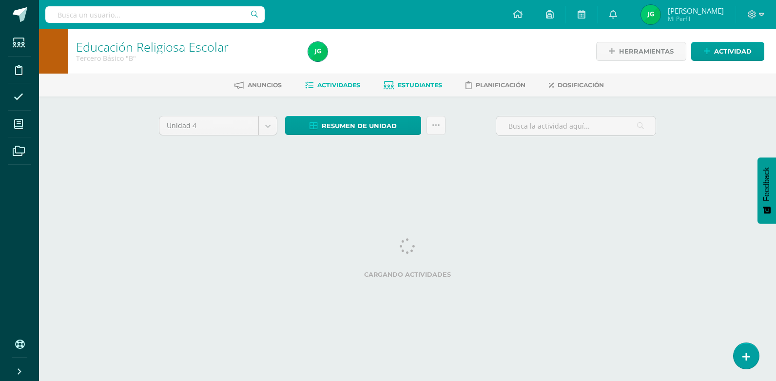
click at [432, 83] on span "Estudiantes" at bounding box center [420, 84] width 44 height 7
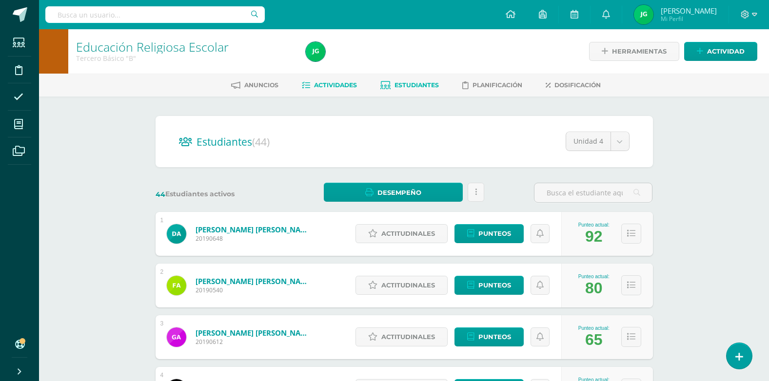
click at [343, 83] on span "Actividades" at bounding box center [335, 84] width 43 height 7
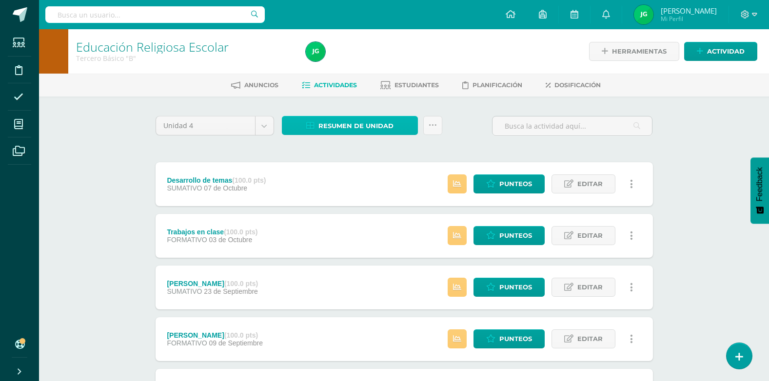
click at [350, 124] on span "Resumen de unidad" at bounding box center [355, 126] width 75 height 18
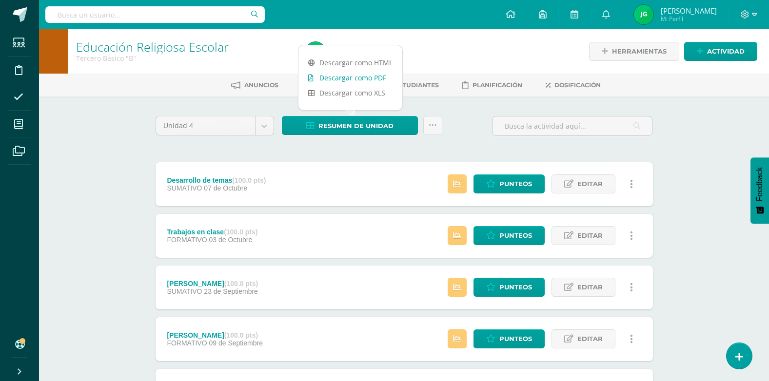
click at [344, 76] on link "Descargar como PDF" at bounding box center [350, 77] width 104 height 15
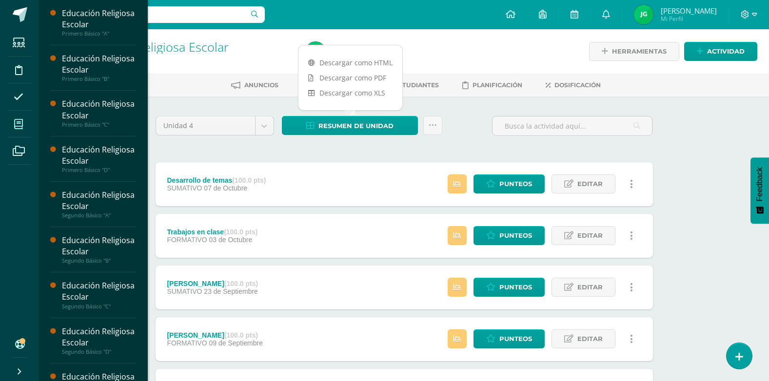
click at [16, 126] on icon at bounding box center [18, 124] width 9 height 10
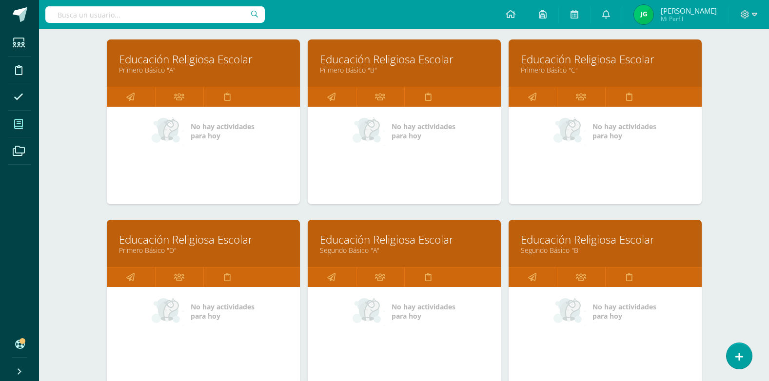
scroll to position [146, 0]
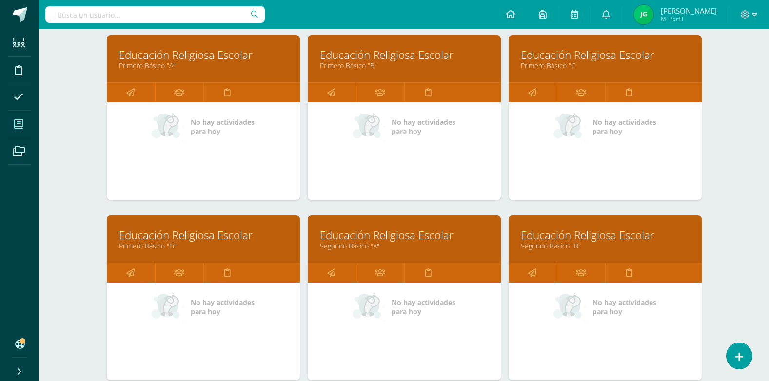
click at [192, 236] on link "Educación Religiosa Escolar" at bounding box center [203, 235] width 169 height 15
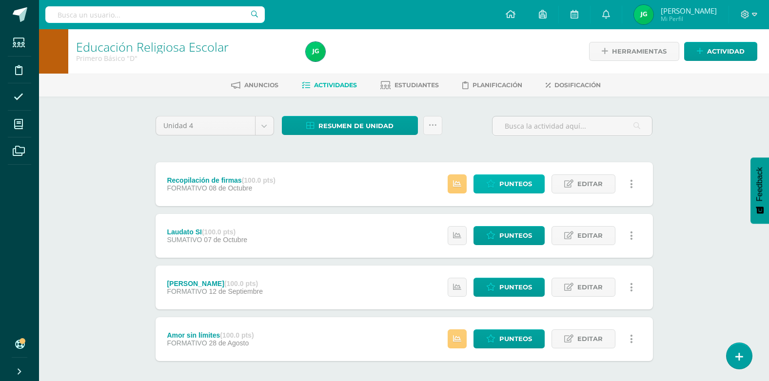
click at [519, 184] on span "Punteos" at bounding box center [515, 184] width 33 height 18
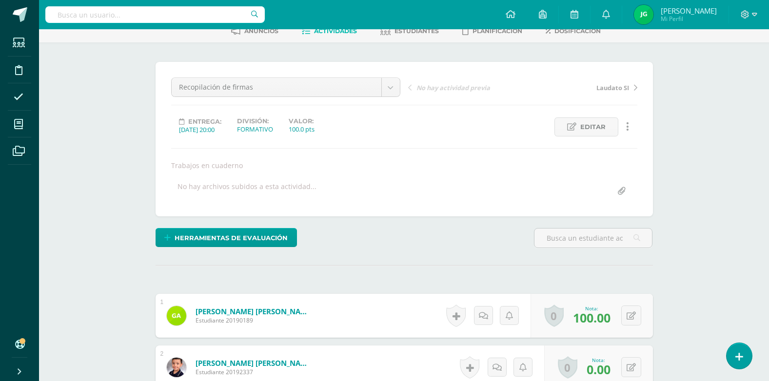
scroll to position [147, 0]
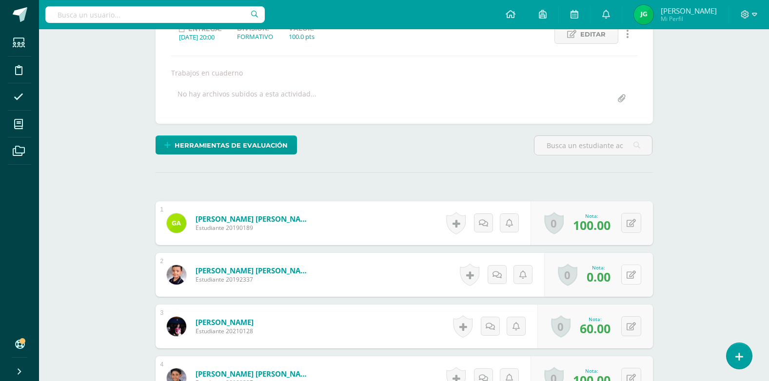
click at [629, 273] on button at bounding box center [631, 275] width 20 height 20
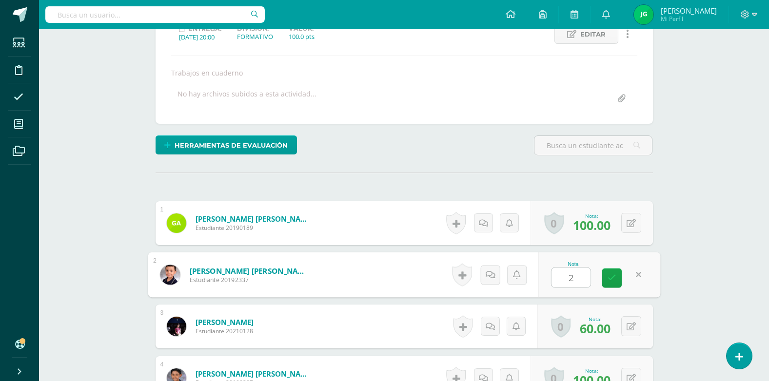
scroll to position [147, 0]
type input "20"
click at [610, 276] on icon at bounding box center [612, 278] width 9 height 8
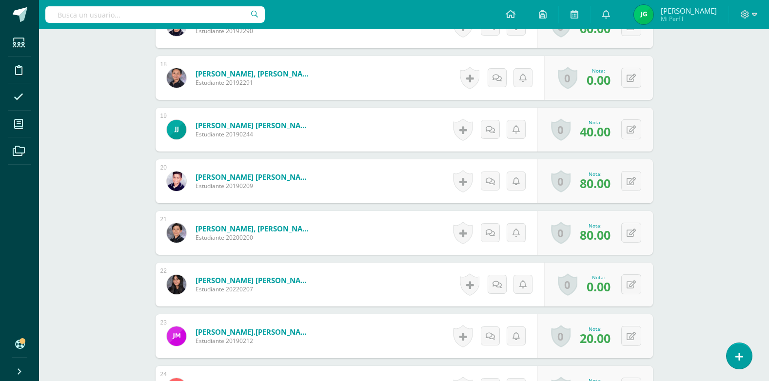
scroll to position [1172, 0]
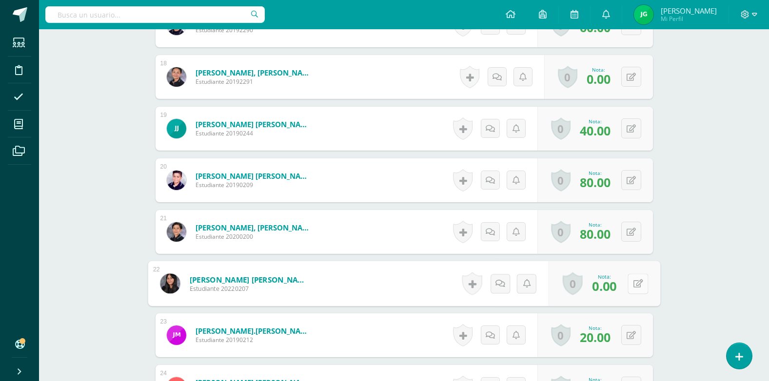
click at [629, 286] on button at bounding box center [638, 284] width 20 height 20
type input "40"
click at [613, 287] on icon at bounding box center [612, 287] width 9 height 8
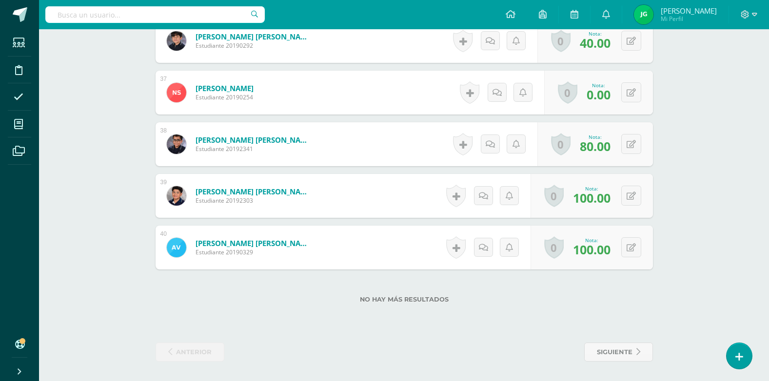
scroll to position [2041, 0]
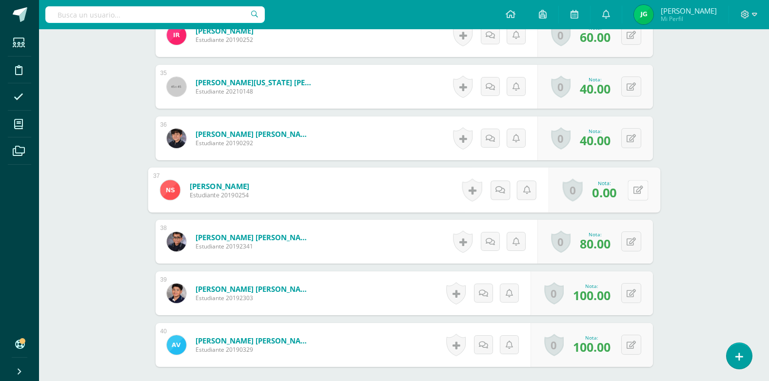
click at [633, 193] on icon at bounding box center [638, 190] width 10 height 8
type input "60"
click at [614, 192] on icon at bounding box center [612, 193] width 9 height 8
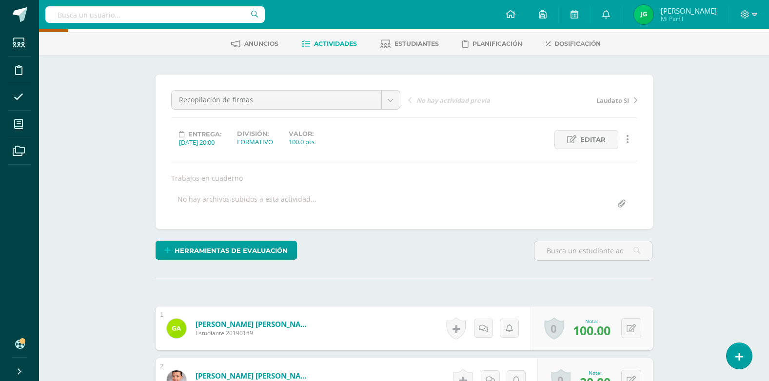
scroll to position [0, 0]
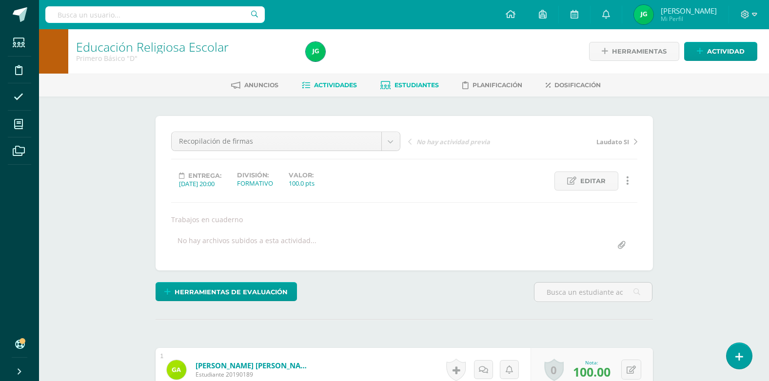
click at [418, 84] on span "Estudiantes" at bounding box center [416, 84] width 44 height 7
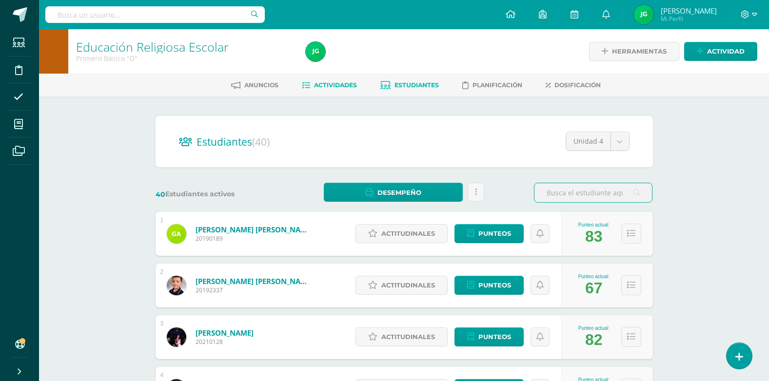
click at [337, 88] on span "Actividades" at bounding box center [335, 84] width 43 height 7
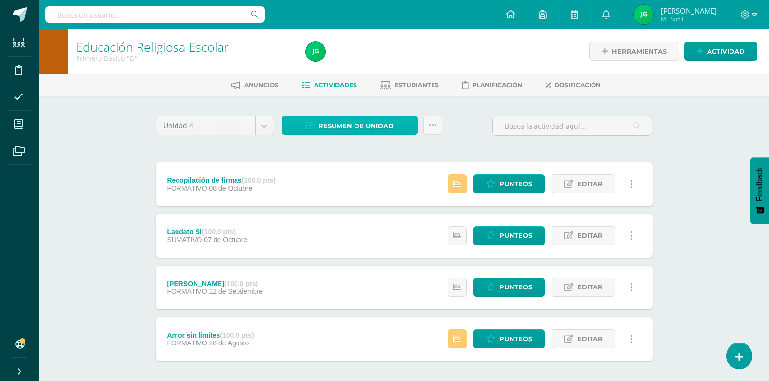
click at [347, 120] on span "Resumen de unidad" at bounding box center [355, 126] width 75 height 18
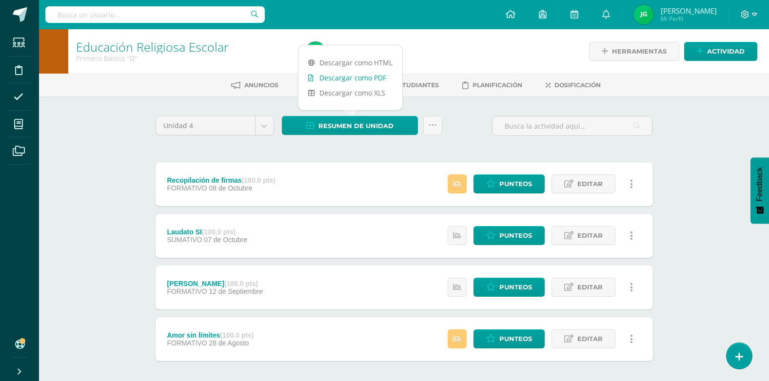
click at [350, 81] on link "Descargar como PDF" at bounding box center [350, 77] width 104 height 15
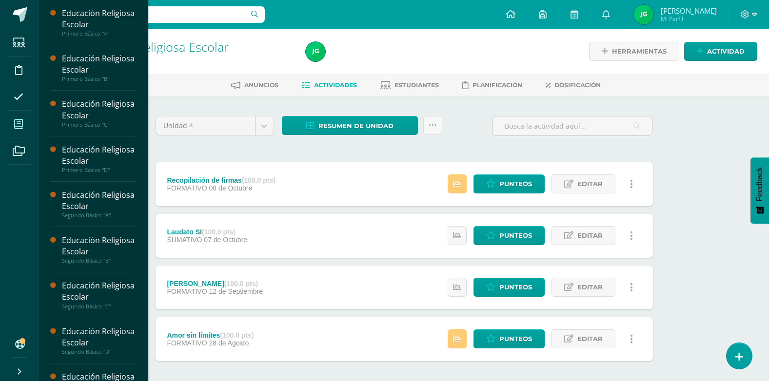
click at [19, 127] on icon at bounding box center [18, 124] width 9 height 10
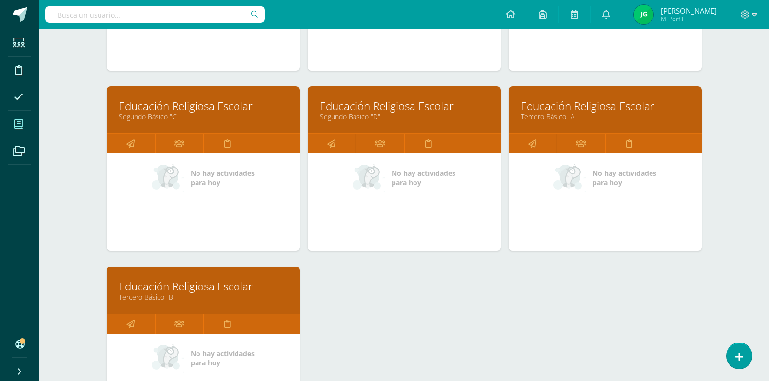
scroll to position [439, 0]
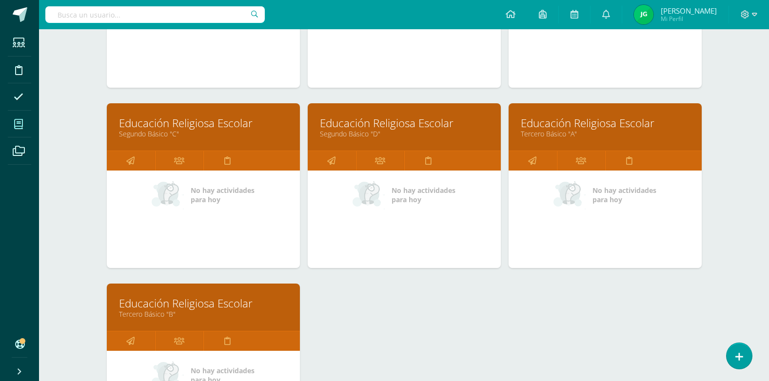
click at [532, 124] on link "Educación Religiosa Escolar" at bounding box center [605, 123] width 169 height 15
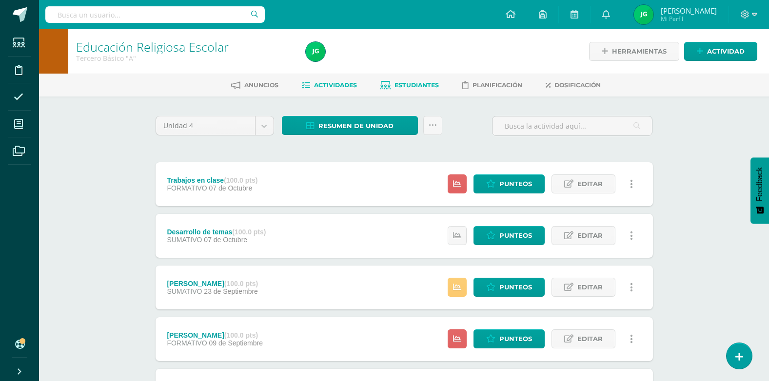
click at [411, 83] on span "Estudiantes" at bounding box center [416, 84] width 44 height 7
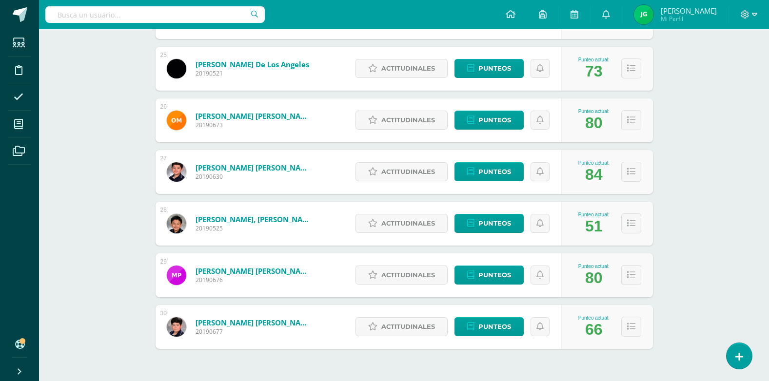
scroll to position [1414, 0]
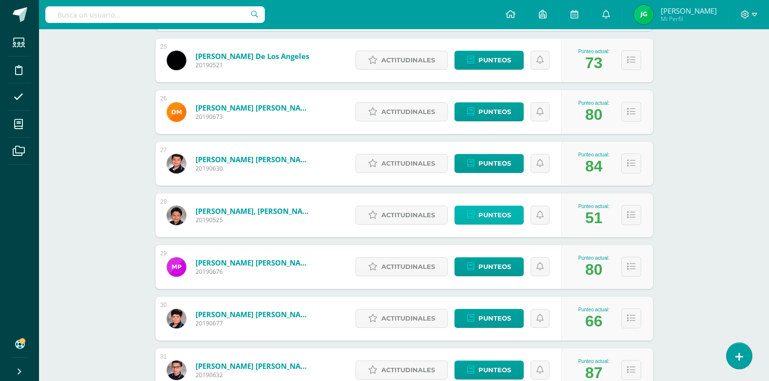
click at [503, 214] on span "Punteos" at bounding box center [494, 215] width 33 height 18
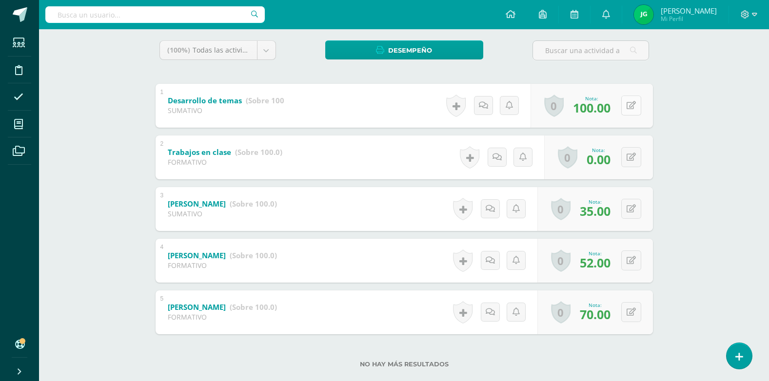
scroll to position [177, 0]
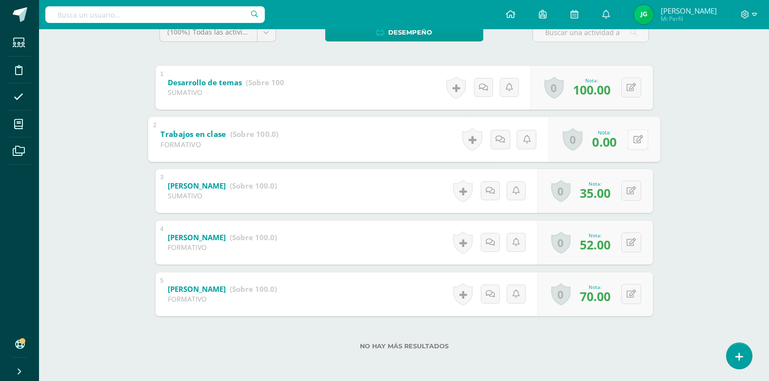
click at [630, 143] on button at bounding box center [638, 139] width 20 height 20
type input "67"
click at [610, 142] on icon at bounding box center [612, 142] width 9 height 8
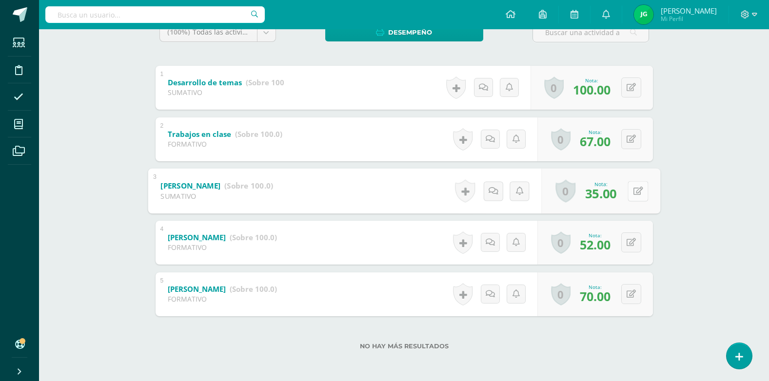
click at [630, 192] on button at bounding box center [638, 191] width 20 height 20
type input "85"
click at [616, 196] on link at bounding box center [612, 194] width 20 height 20
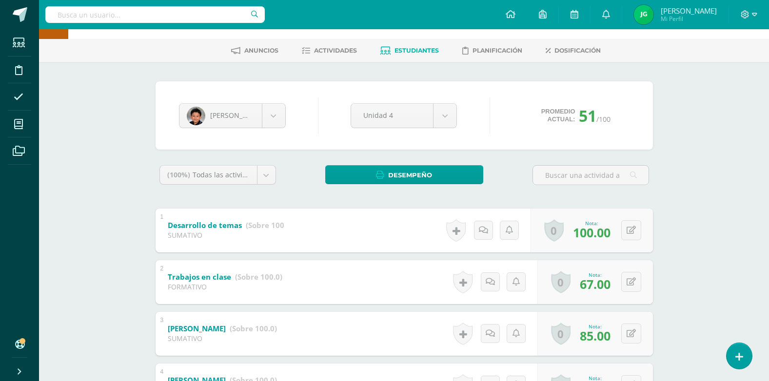
scroll to position [0, 0]
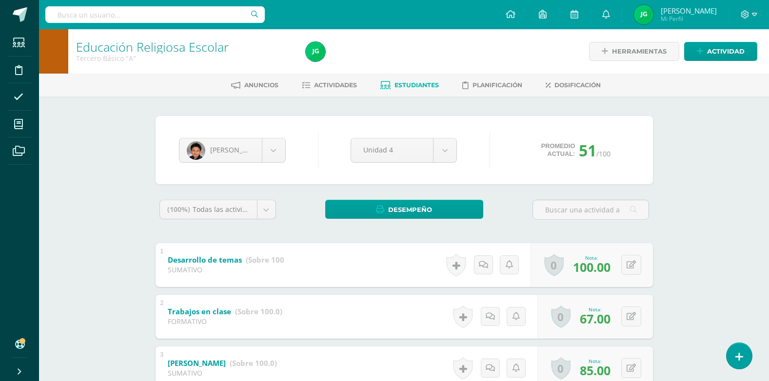
click at [412, 83] on span "Estudiantes" at bounding box center [416, 84] width 44 height 7
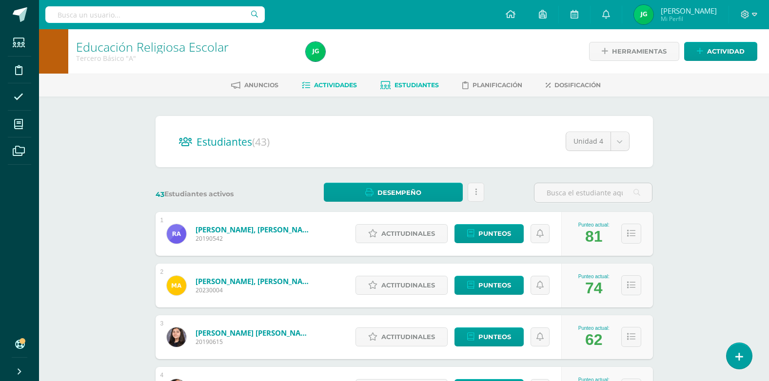
click at [330, 83] on span "Actividades" at bounding box center [335, 84] width 43 height 7
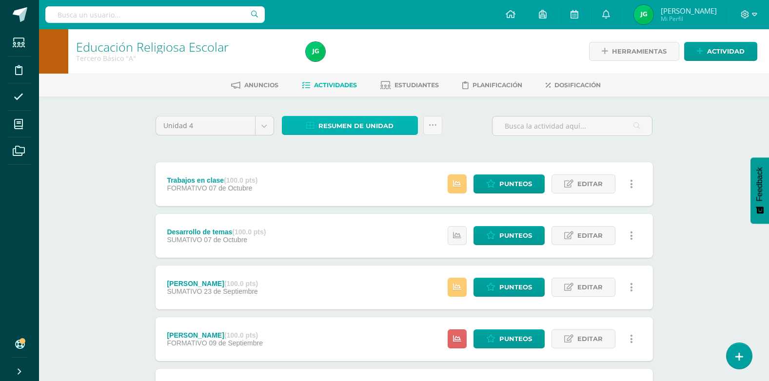
click at [350, 125] on span "Resumen de unidad" at bounding box center [355, 126] width 75 height 18
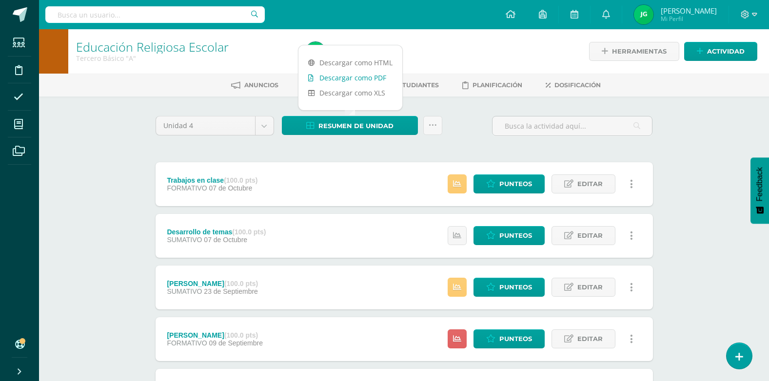
click at [352, 76] on link "Descargar como PDF" at bounding box center [350, 77] width 104 height 15
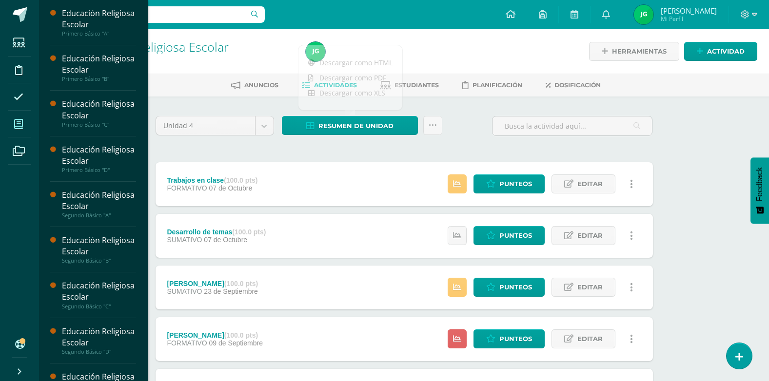
click at [16, 124] on icon at bounding box center [18, 124] width 9 height 10
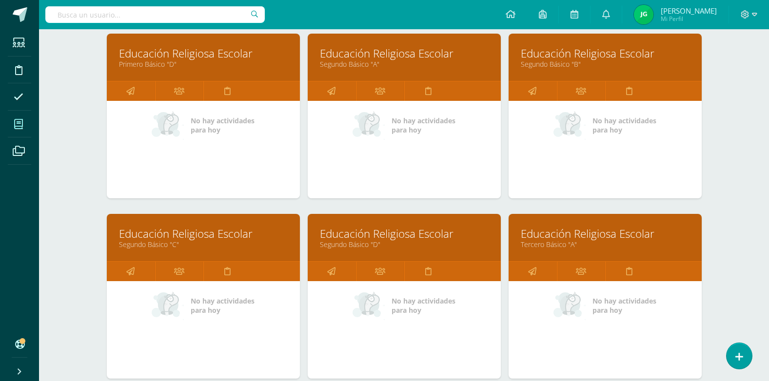
scroll to position [488, 0]
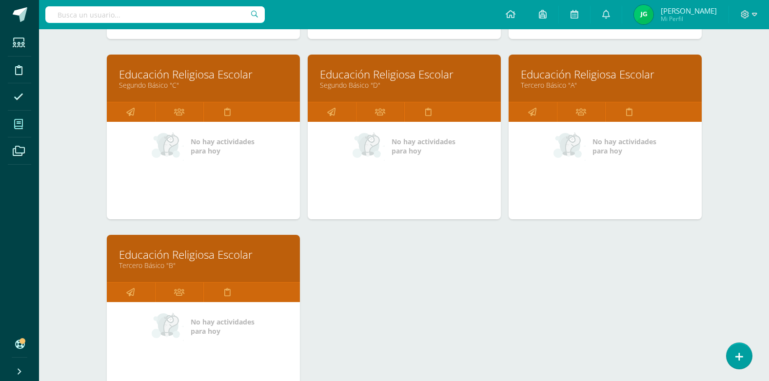
click at [187, 254] on link "Educación Religiosa Escolar" at bounding box center [203, 254] width 169 height 15
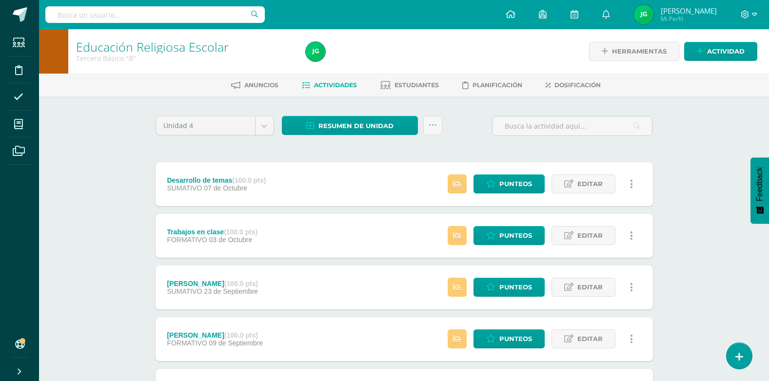
click at [334, 84] on span "Actividades" at bounding box center [335, 84] width 43 height 7
click at [369, 126] on span "Resumen de unidad" at bounding box center [355, 126] width 75 height 18
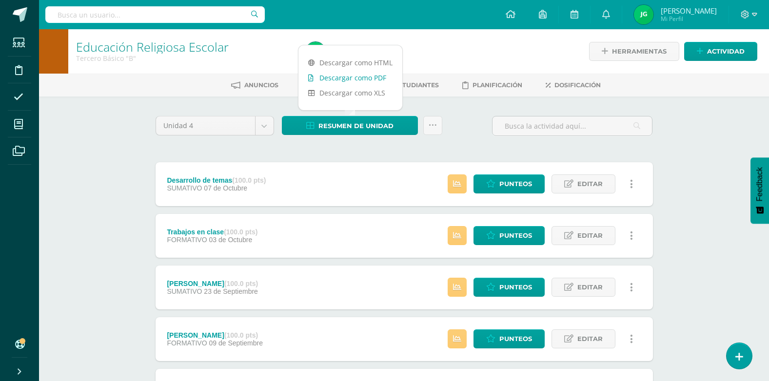
click at [351, 78] on link "Descargar como PDF" at bounding box center [350, 77] width 104 height 15
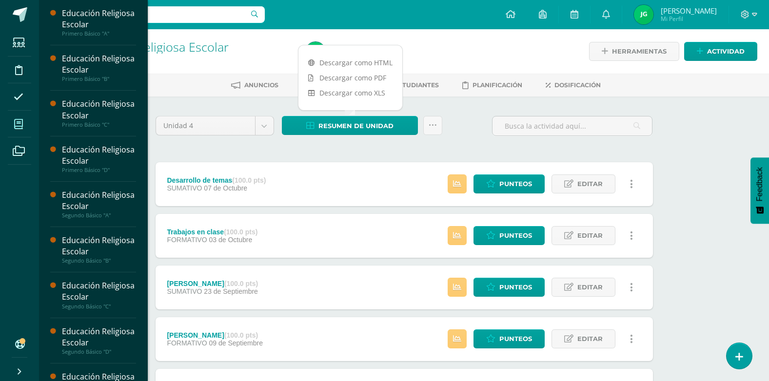
click at [19, 125] on icon at bounding box center [18, 124] width 9 height 10
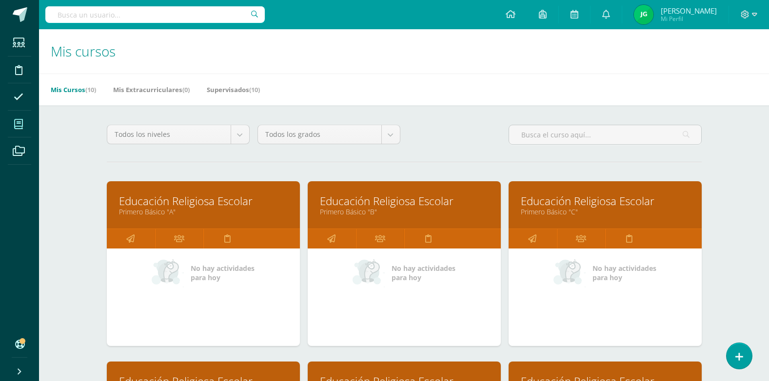
click at [358, 205] on link "Educación Religiosa Escolar" at bounding box center [404, 201] width 169 height 15
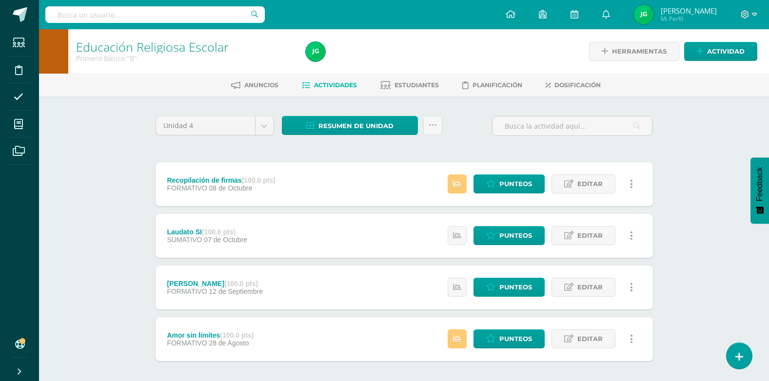
scroll to position [45, 0]
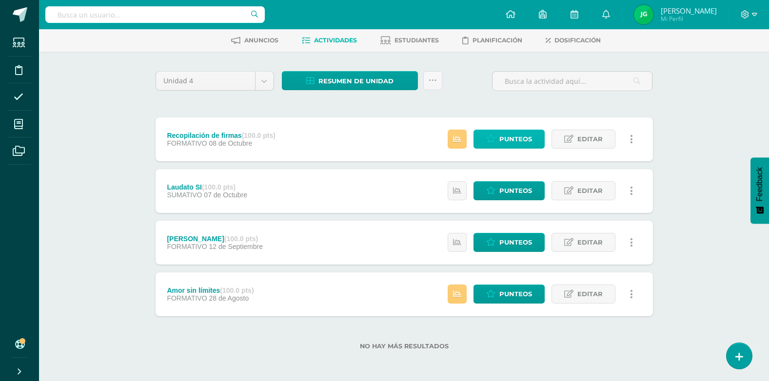
click at [530, 140] on span "Punteos" at bounding box center [515, 139] width 33 height 18
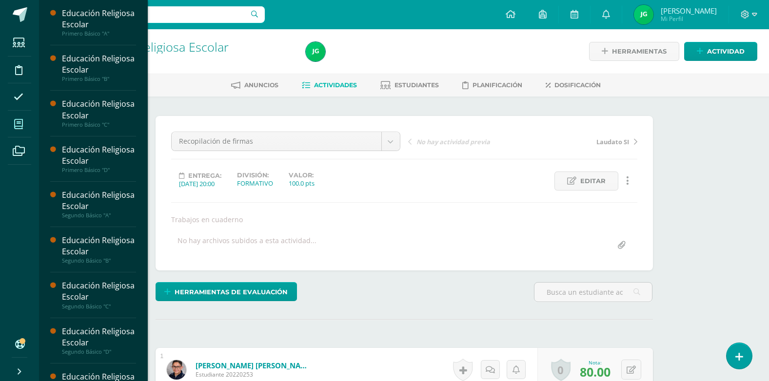
click at [16, 123] on icon at bounding box center [18, 124] width 9 height 10
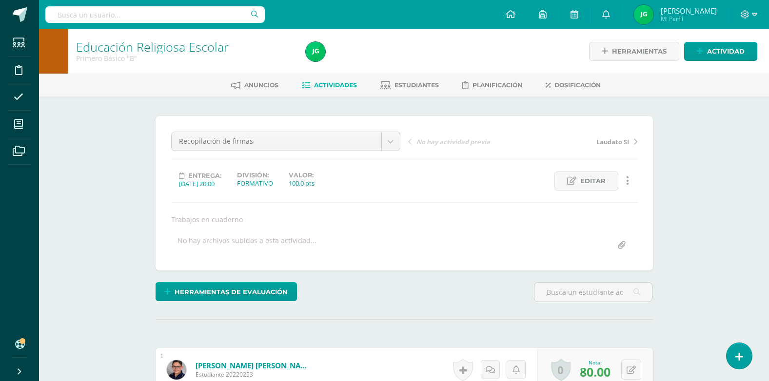
scroll to position [49, 0]
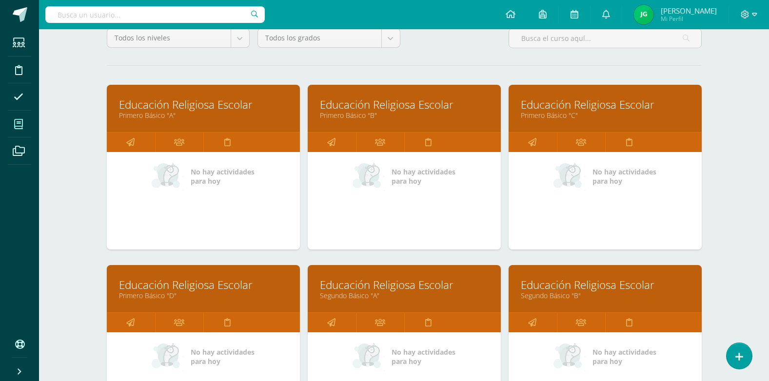
scroll to position [98, 0]
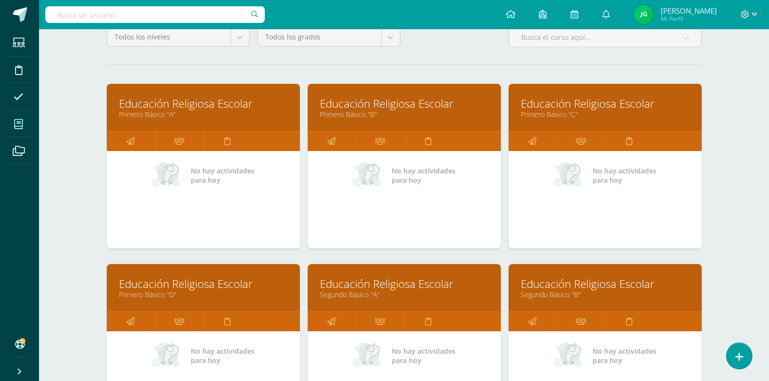
click at [165, 284] on link "Educación Religiosa Escolar" at bounding box center [203, 283] width 169 height 15
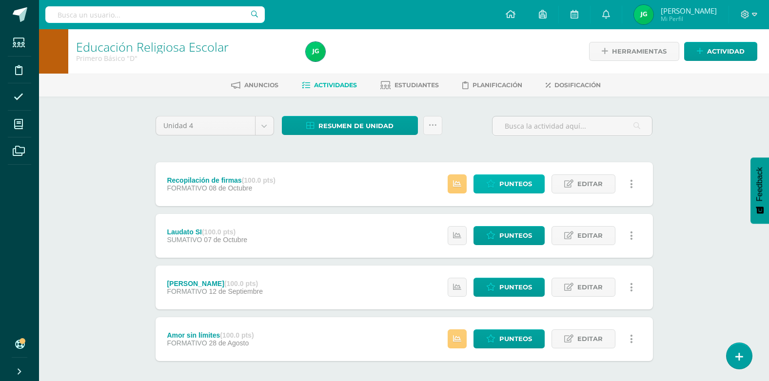
click at [497, 182] on link "Punteos" at bounding box center [508, 184] width 71 height 19
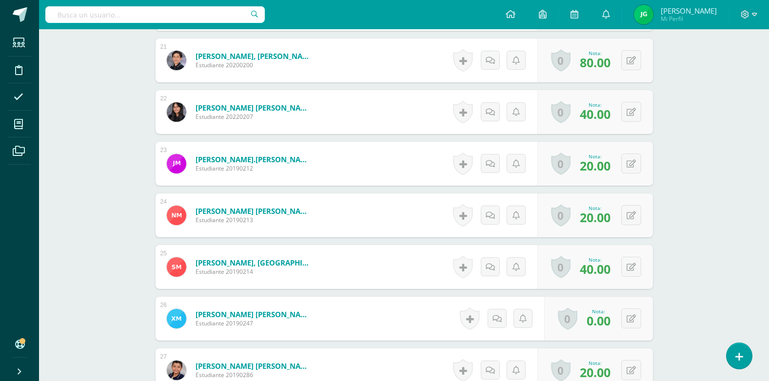
scroll to position [1368, 0]
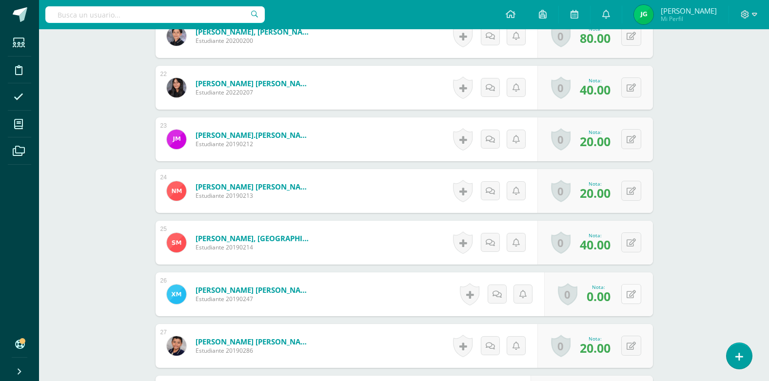
click at [634, 291] on icon at bounding box center [631, 295] width 9 height 8
type input "85"
click at [609, 300] on icon at bounding box center [612, 298] width 9 height 8
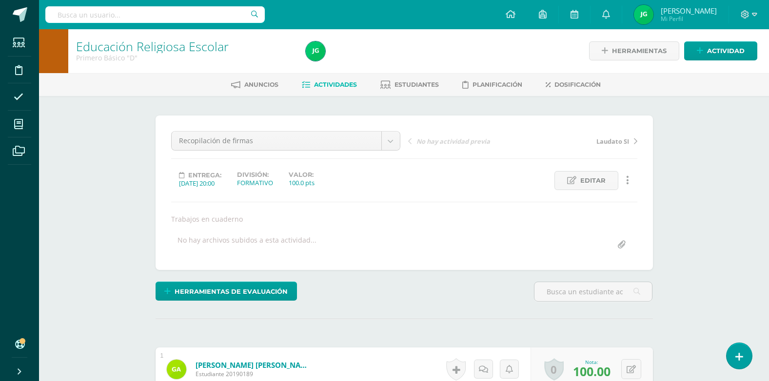
scroll to position [0, 0]
click at [340, 84] on span "Actividades" at bounding box center [335, 84] width 43 height 7
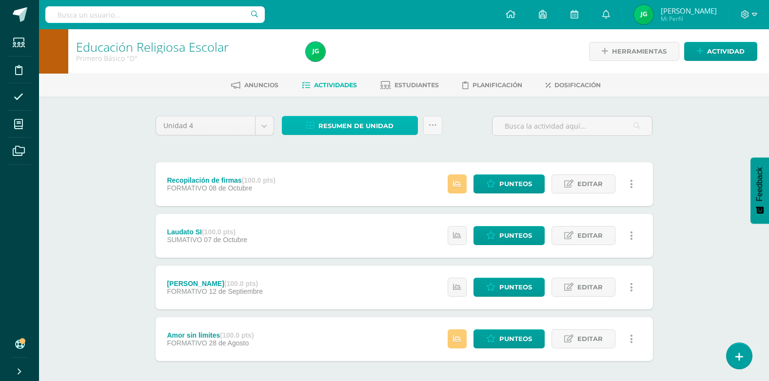
click at [357, 128] on span "Resumen de unidad" at bounding box center [355, 126] width 75 height 18
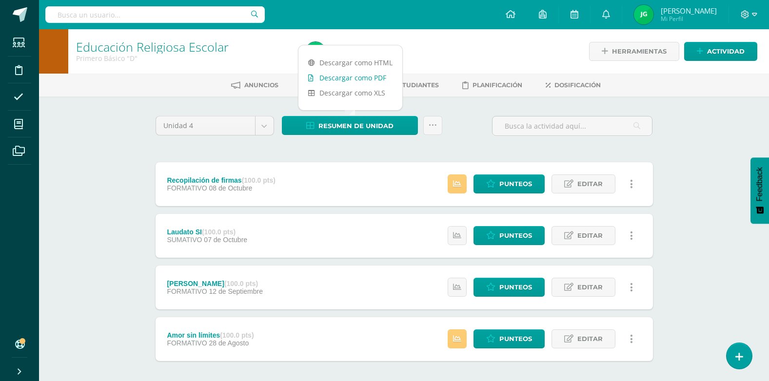
click at [356, 75] on link "Descargar como PDF" at bounding box center [350, 77] width 104 height 15
